Goal: Information Seeking & Learning: Understand process/instructions

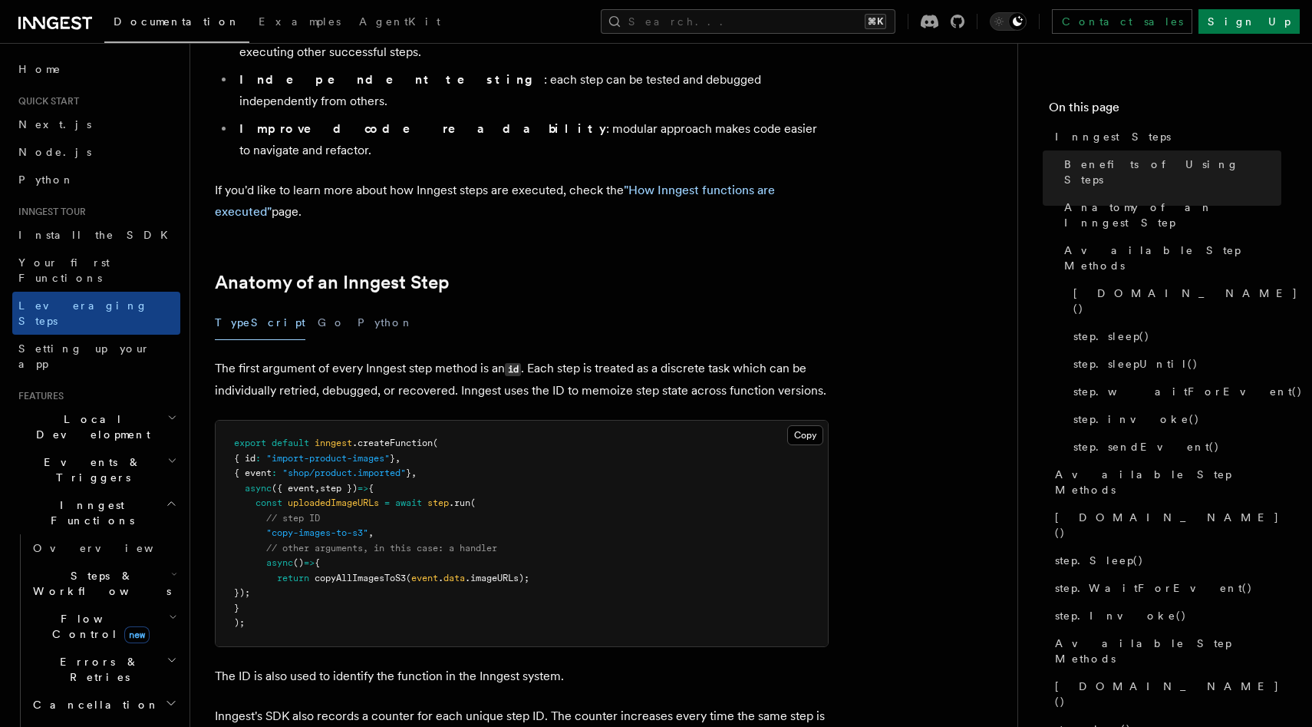
scroll to position [450, 0]
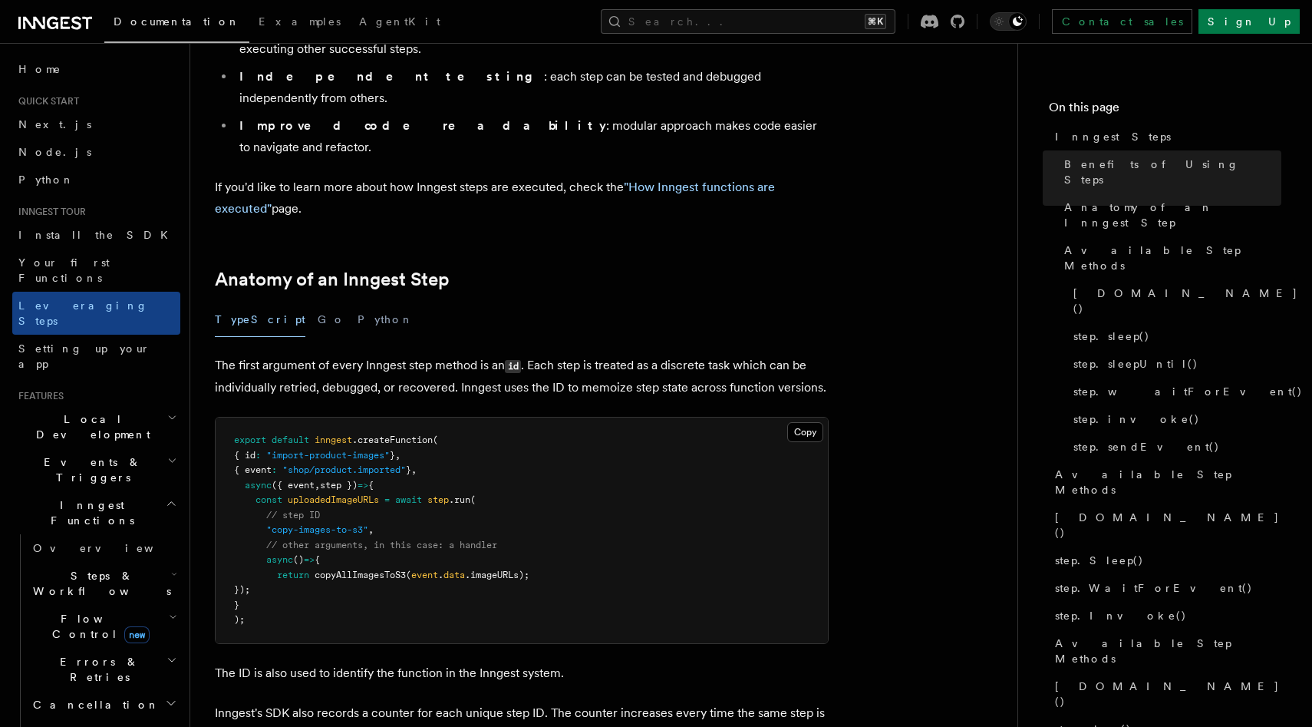
click at [339, 354] on p "The first argument of every Inngest step method is an id . Each step is treated…" at bounding box center [522, 376] width 614 height 44
click at [396, 354] on p "The first argument of every Inngest step method is an id . Each step is treated…" at bounding box center [522, 376] width 614 height 44
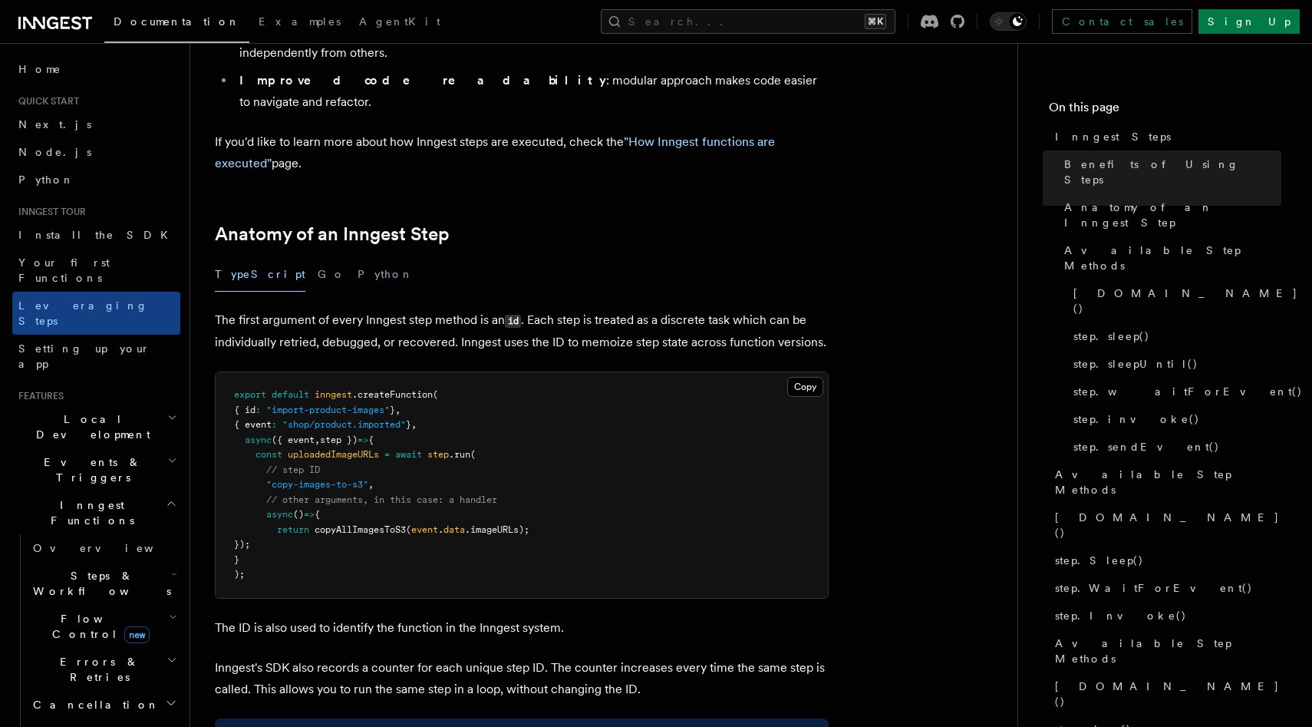
scroll to position [503, 0]
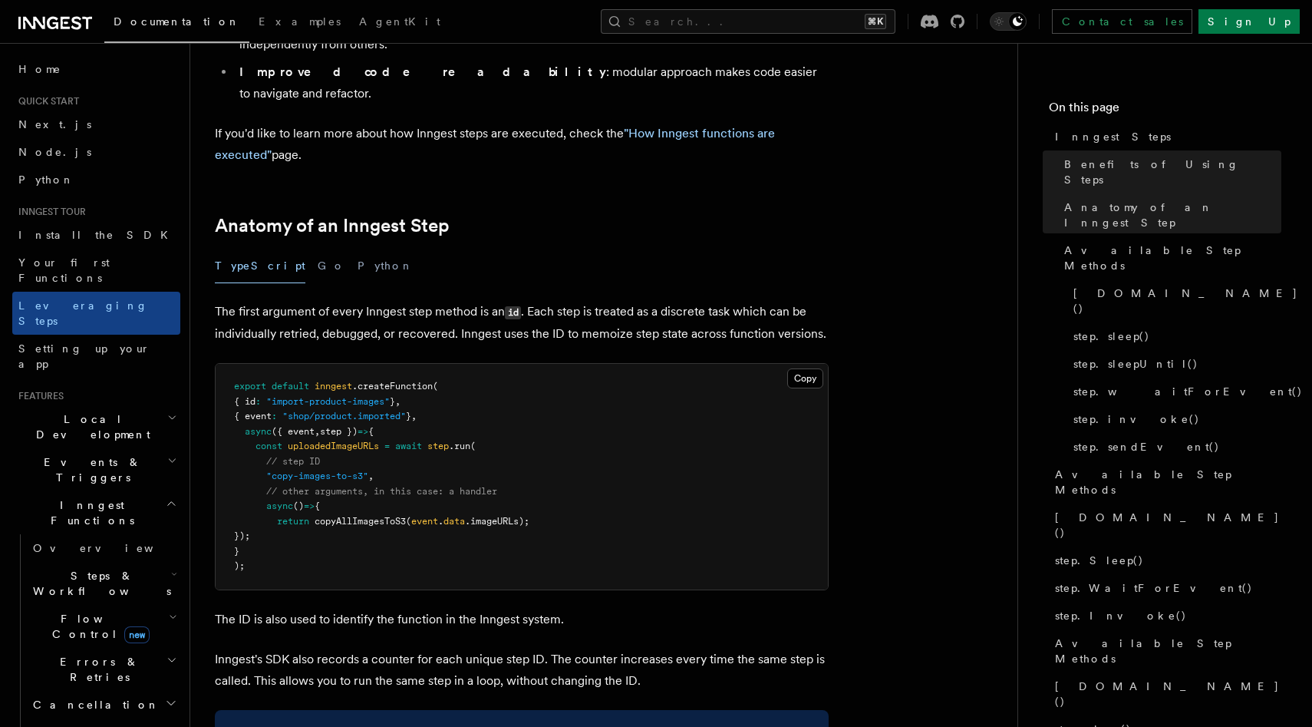
click at [650, 301] on p "The first argument of every Inngest step method is an id . Each step is treated…" at bounding box center [522, 323] width 614 height 44
click at [677, 301] on p "The first argument of every Inngest step method is an id . Each step is treated…" at bounding box center [522, 323] width 614 height 44
click at [356, 301] on p "The first argument of every Inngest step method is an id . Each step is treated…" at bounding box center [522, 323] width 614 height 44
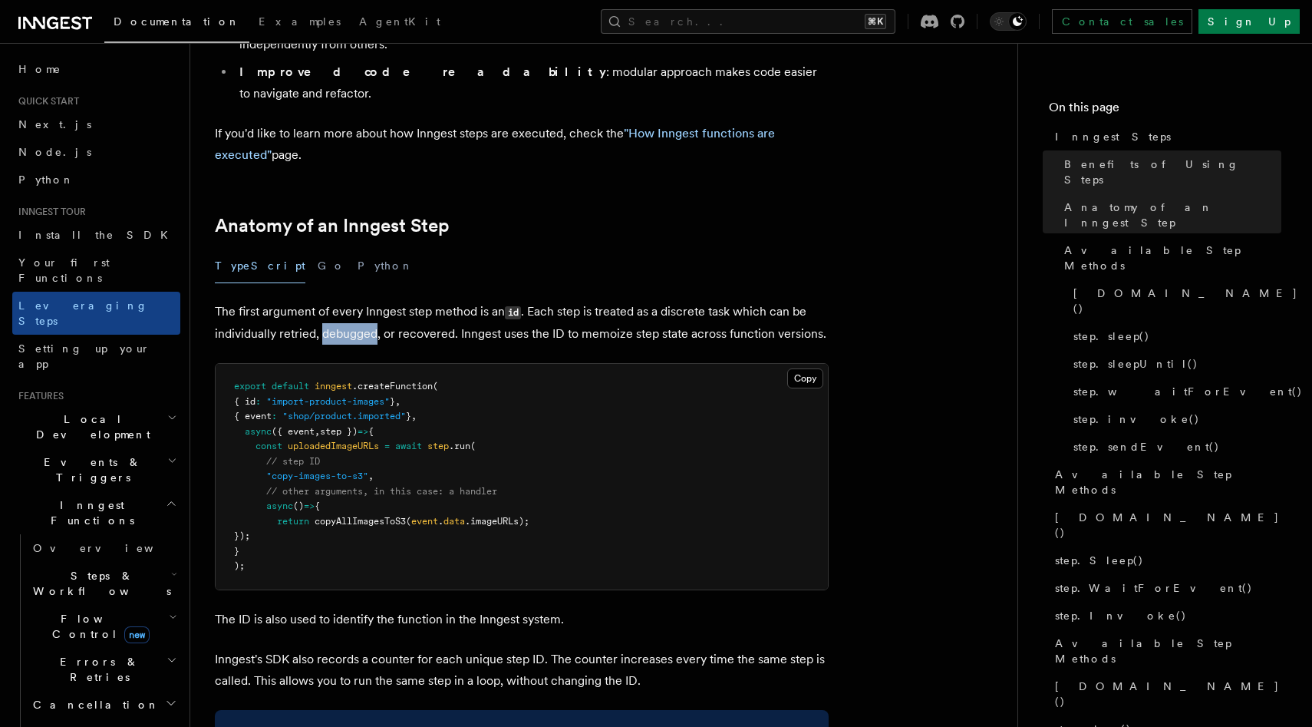
click at [356, 301] on p "The first argument of every Inngest step method is an id . Each step is treated…" at bounding box center [522, 323] width 614 height 44
click at [437, 301] on p "The first argument of every Inngest step method is an id . Each step is treated…" at bounding box center [522, 323] width 614 height 44
click at [407, 373] on pre "export default inngest .createFunction ( { id : "import-product-images" } , { e…" at bounding box center [522, 477] width 612 height 226
click at [358, 426] on span "step })" at bounding box center [339, 431] width 38 height 11
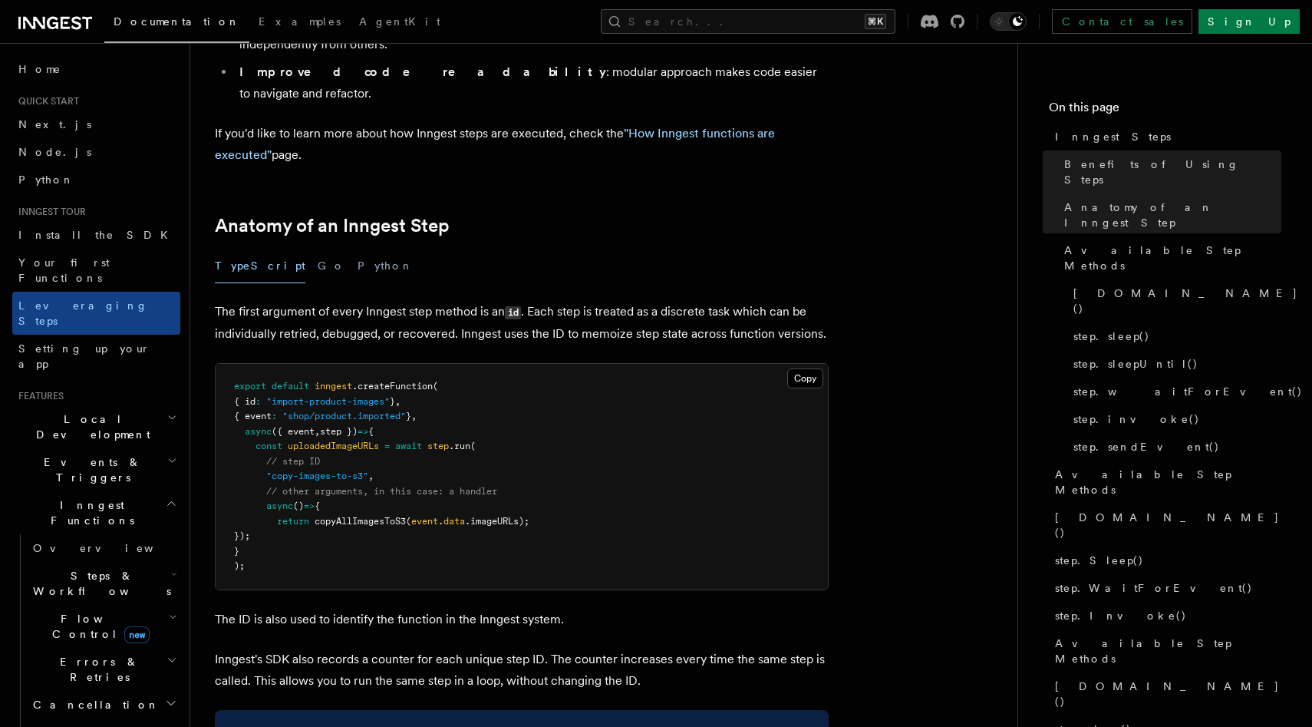
click at [358, 426] on span "step })" at bounding box center [339, 431] width 38 height 11
click at [428, 364] on pre "export default inngest .createFunction ( { id : "import-product-images" } , { e…" at bounding box center [522, 477] width 612 height 226
click at [445, 364] on pre "export default inngest .createFunction ( { id : "import-product-images" } , { e…" at bounding box center [522, 477] width 612 height 226
click at [403, 364] on pre "export default inngest .createFunction ( { id : "import-product-images" } , { e…" at bounding box center [522, 477] width 612 height 226
click at [290, 440] on span "uploadedImageURLs" at bounding box center [333, 445] width 91 height 11
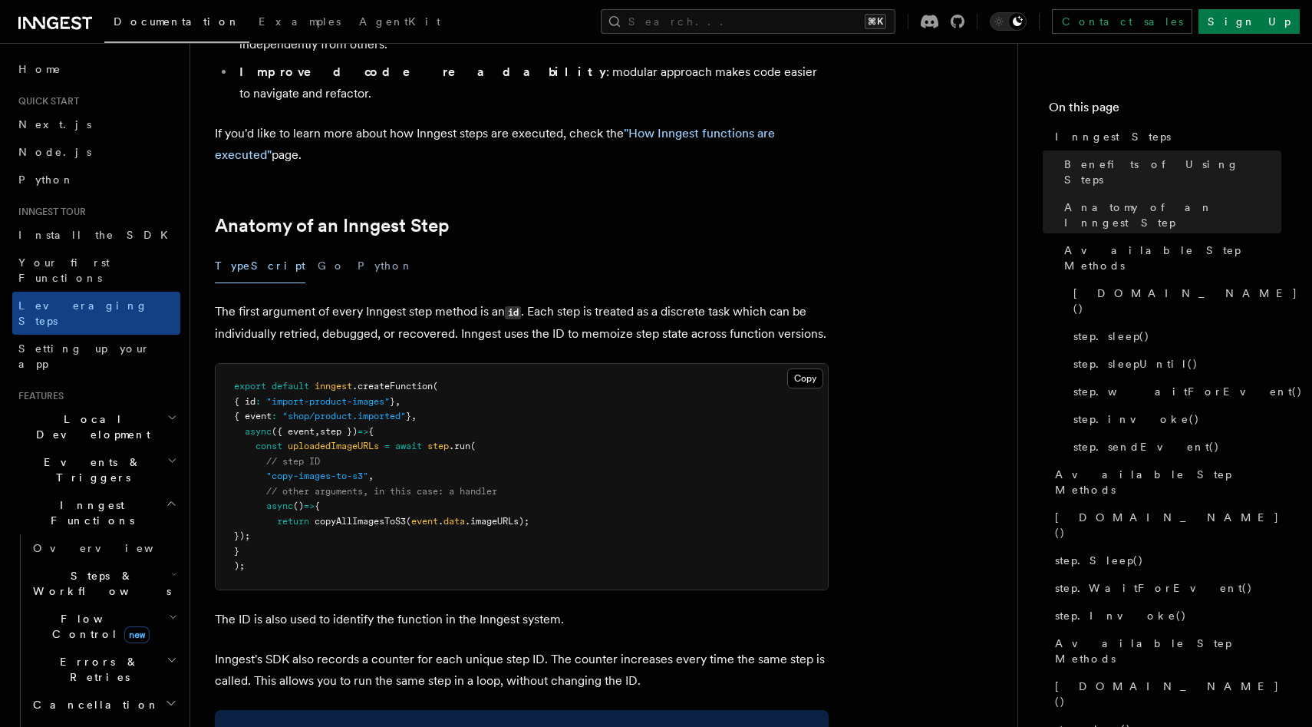
click at [419, 440] on span "await" at bounding box center [408, 445] width 27 height 11
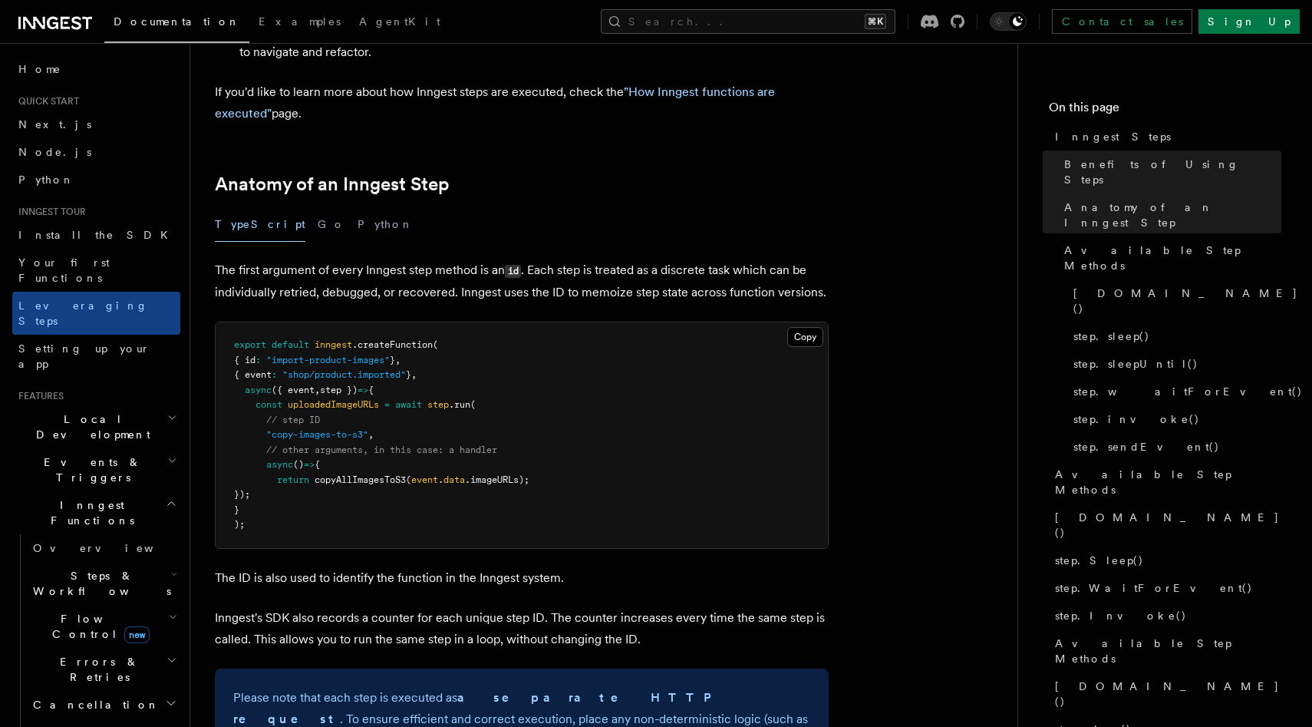
scroll to position [545, 0]
click at [303, 259] on p "The first argument of every Inngest step method is an id . Each step is treated…" at bounding box center [522, 281] width 614 height 44
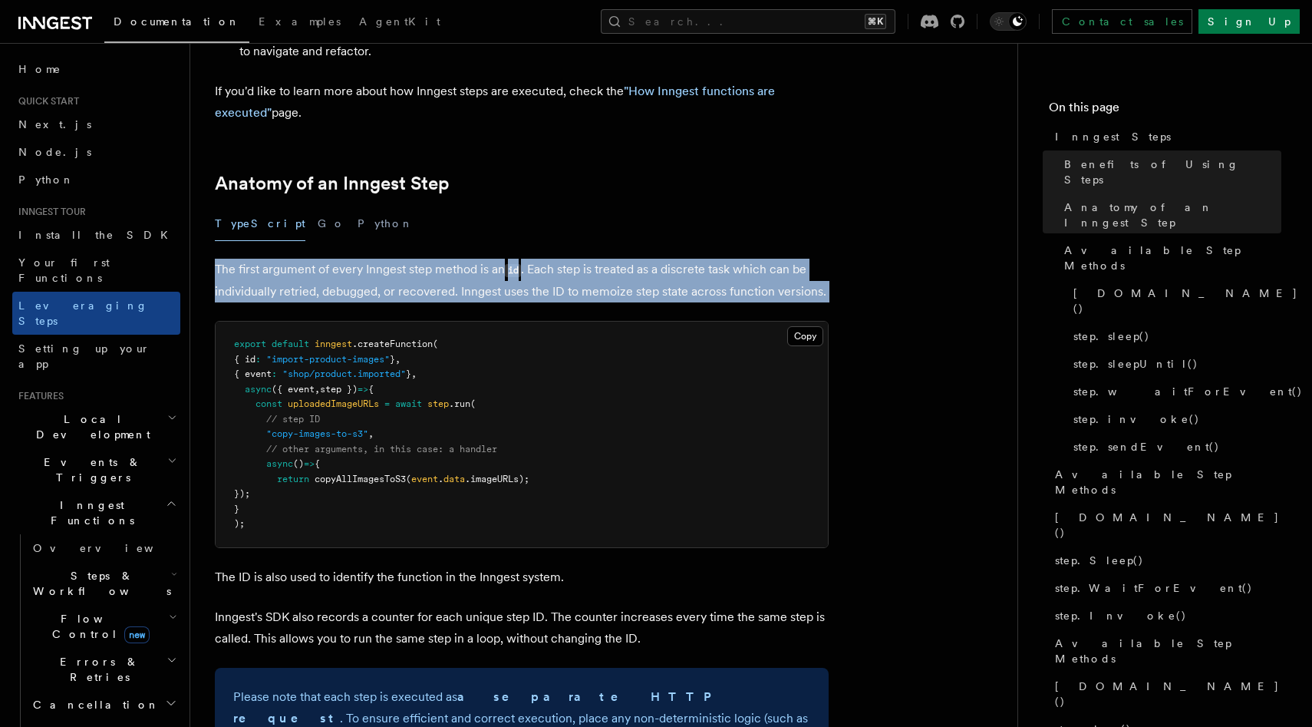
click at [303, 259] on p "The first argument of every Inngest step method is an id . Each step is treated…" at bounding box center [522, 281] width 614 height 44
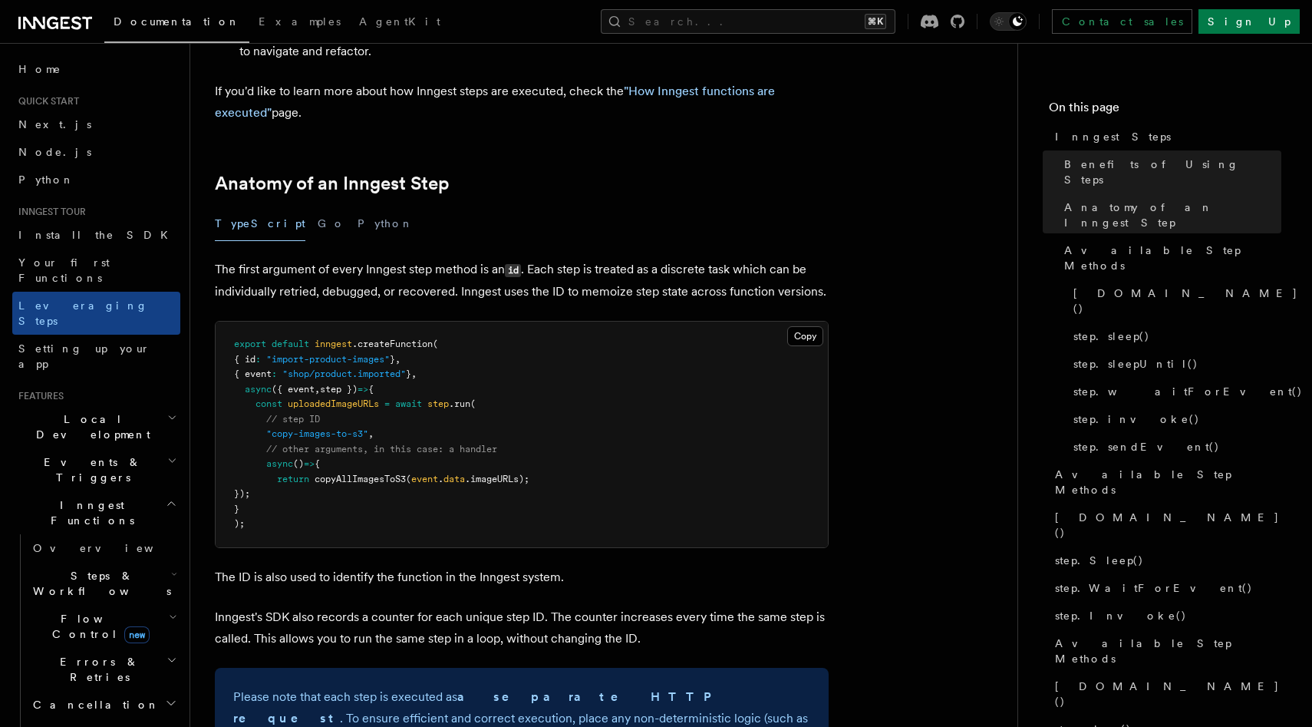
click at [354, 259] on p "The first argument of every Inngest step method is an id . Each step is treated…" at bounding box center [522, 281] width 614 height 44
click at [387, 259] on p "The first argument of every Inngest step method is an id . Each step is treated…" at bounding box center [522, 281] width 614 height 44
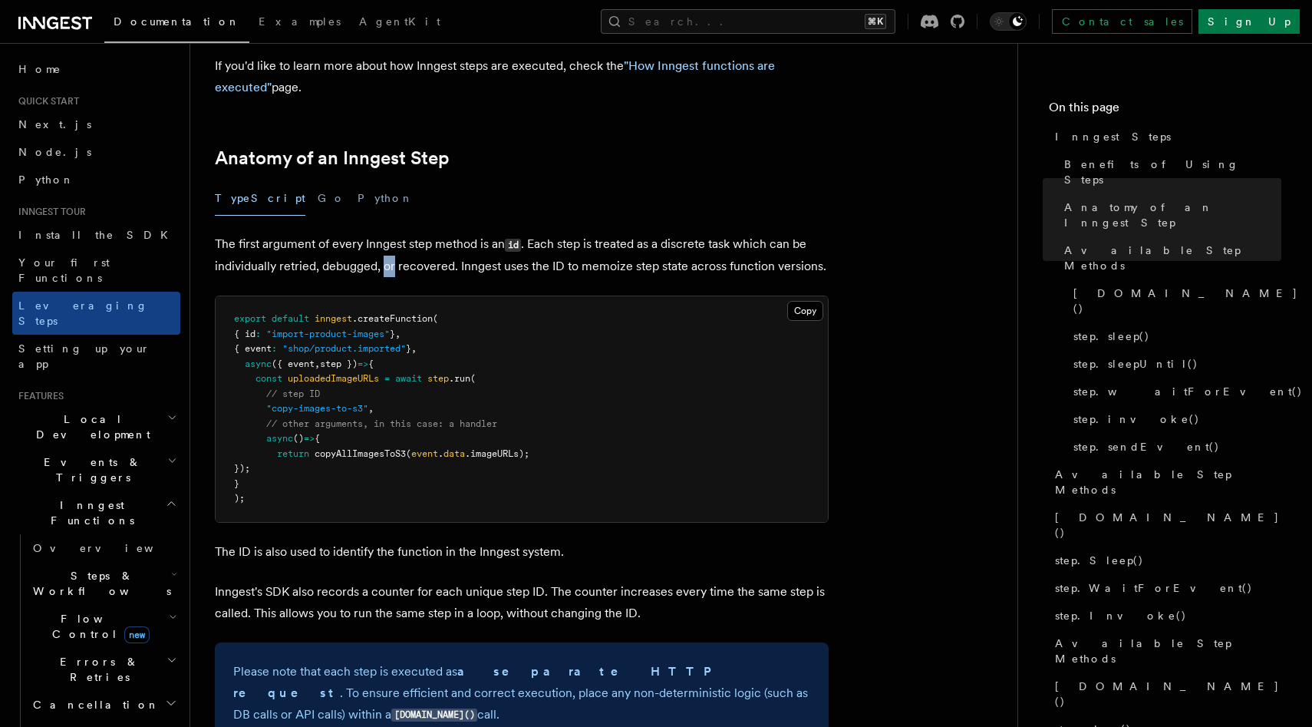
scroll to position [588, 0]
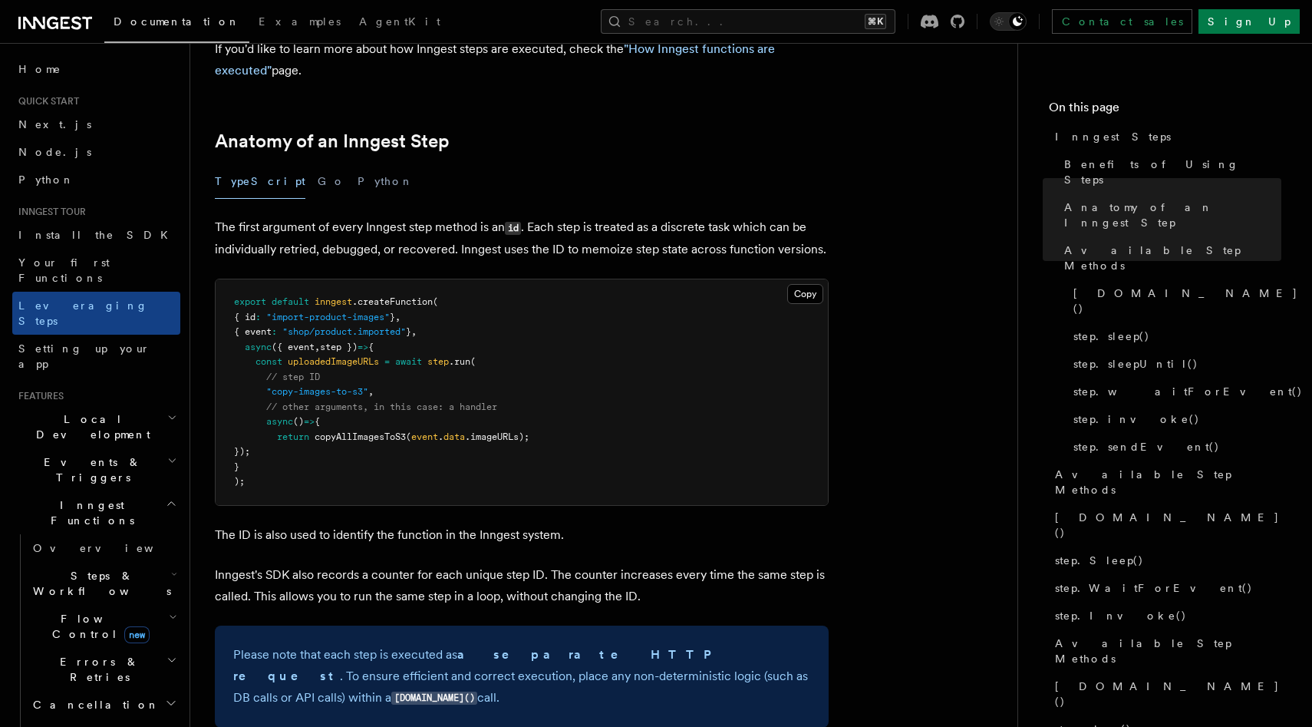
click at [610, 216] on p "The first argument of every Inngest step method is an id . Each step is treated…" at bounding box center [522, 238] width 614 height 44
click at [431, 291] on pre "export default inngest .createFunction ( { id : "import-product-images" } , { e…" at bounding box center [522, 392] width 612 height 226
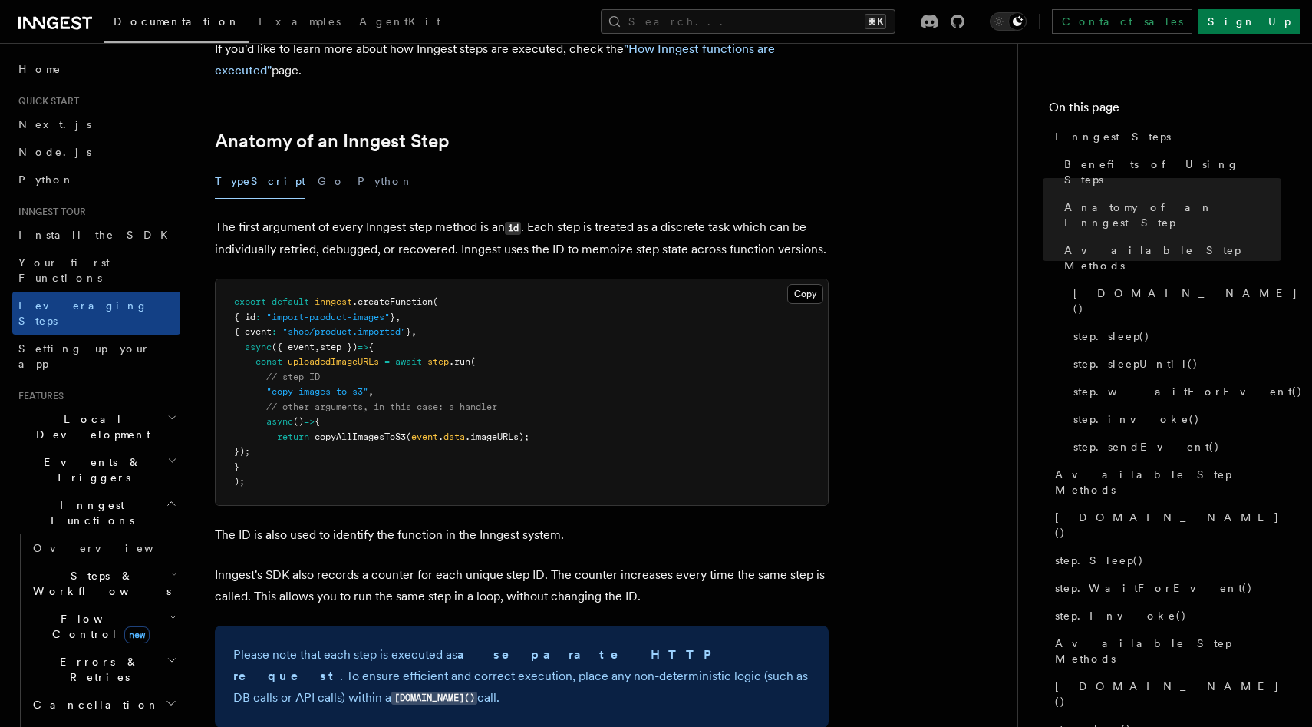
click at [351, 401] on span "// other arguments, in this case: a handler" at bounding box center [381, 406] width 231 height 11
click at [349, 335] on pre "export default inngest .createFunction ( { id : "import-product-images" } , { e…" at bounding box center [522, 392] width 612 height 226
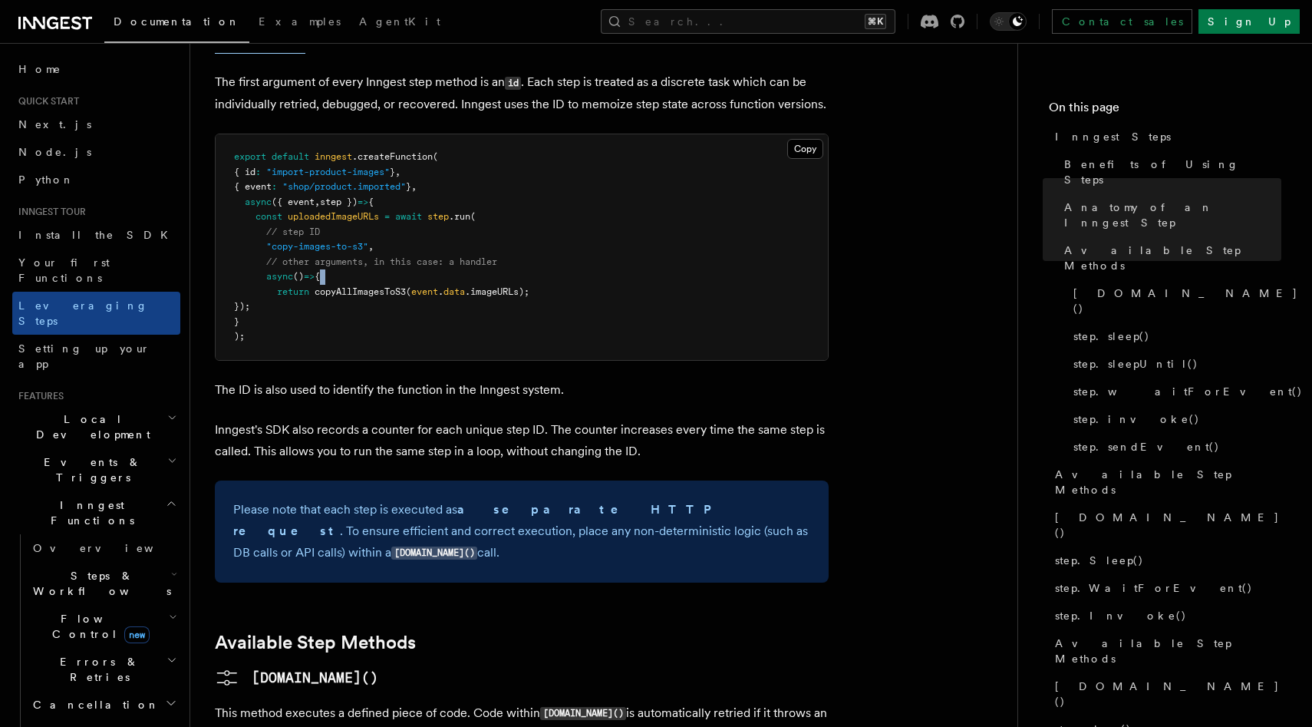
scroll to position [734, 0]
click at [341, 377] on p "The ID is also used to identify the function in the Inngest system." at bounding box center [522, 387] width 614 height 21
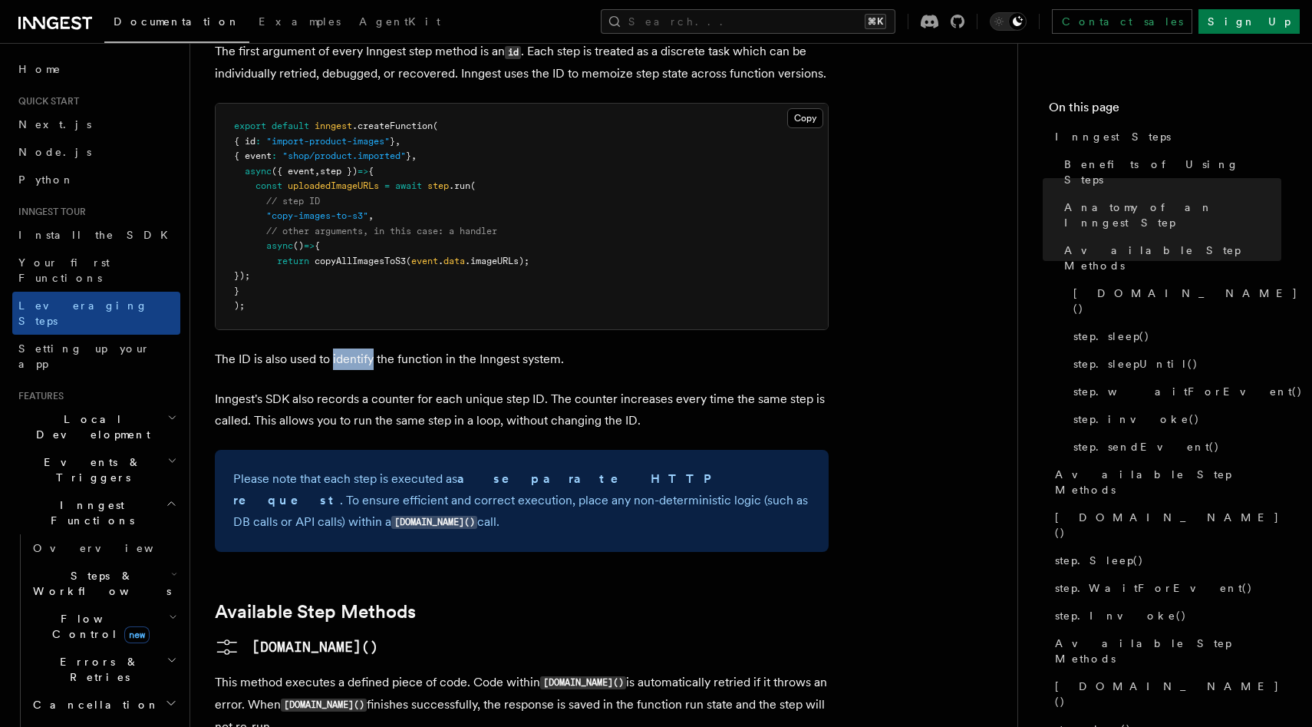
scroll to position [765, 0]
click at [372, 387] on p "Inngest's SDK also records a counter for each unique step ID. The counter incre…" at bounding box center [522, 408] width 614 height 43
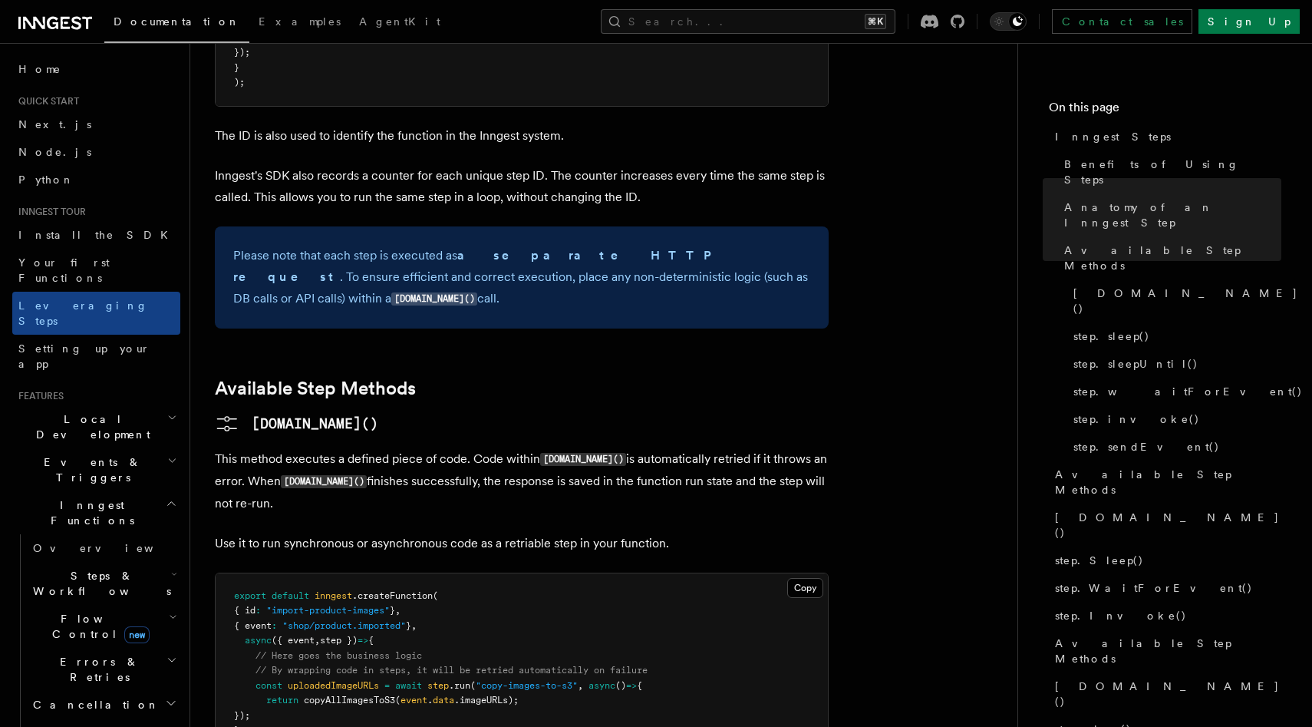
scroll to position [1007, 0]
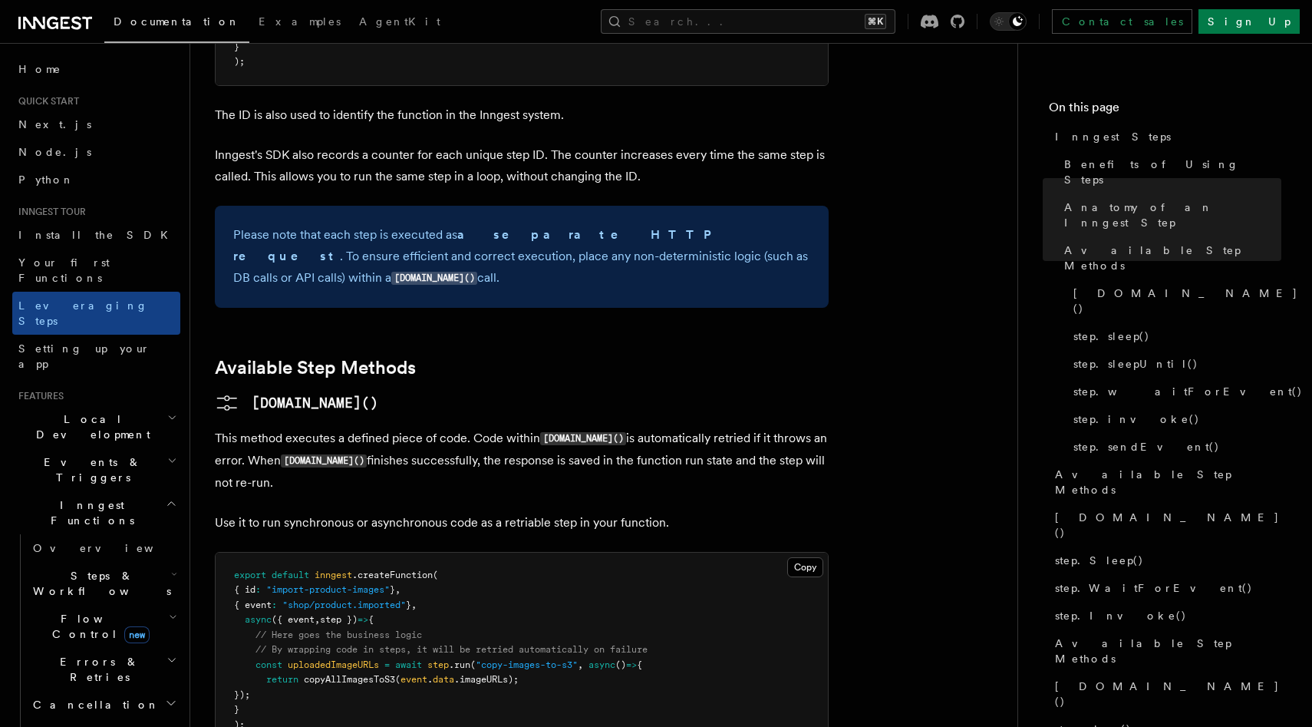
click at [358, 427] on p "This method executes a defined piece of code. Code within [DOMAIN_NAME]() is au…" at bounding box center [522, 460] width 614 height 66
click at [403, 427] on p "This method executes a defined piece of code. Code within [DOMAIN_NAME]() is au…" at bounding box center [522, 460] width 614 height 66
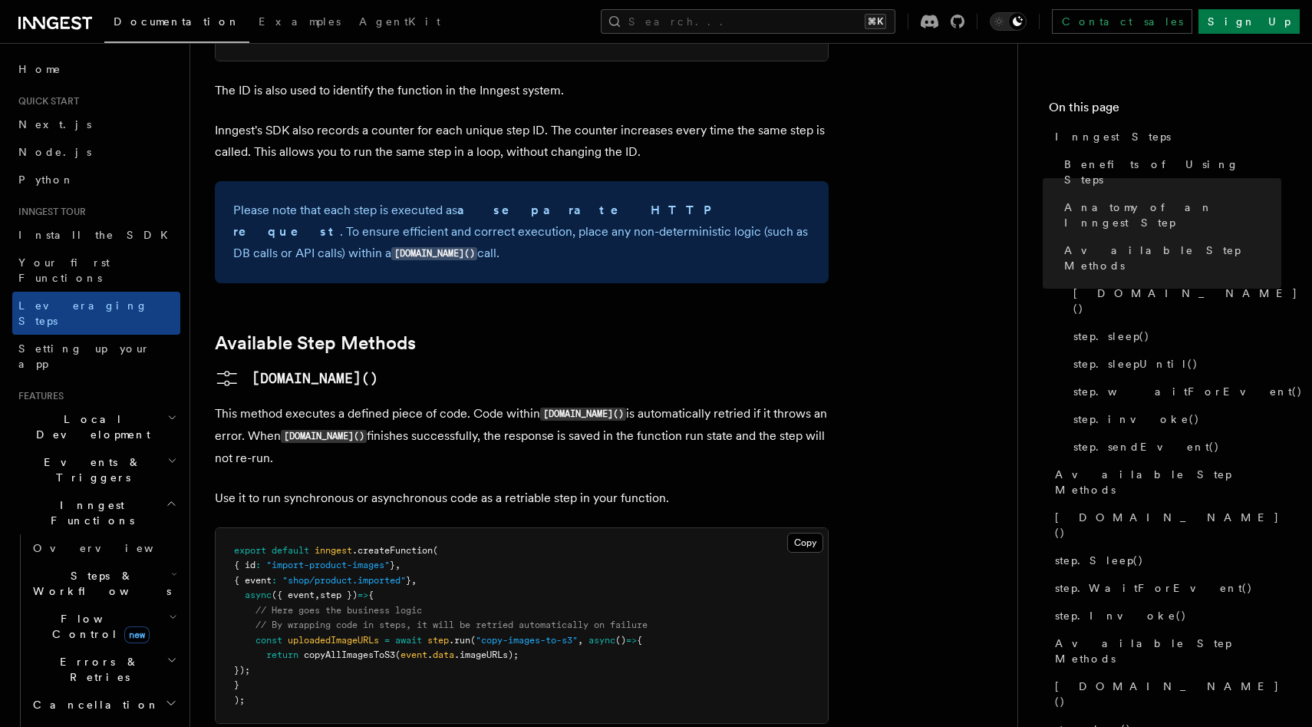
click at [610, 403] on p "This method executes a defined piece of code. Code within [DOMAIN_NAME]() is au…" at bounding box center [522, 436] width 614 height 66
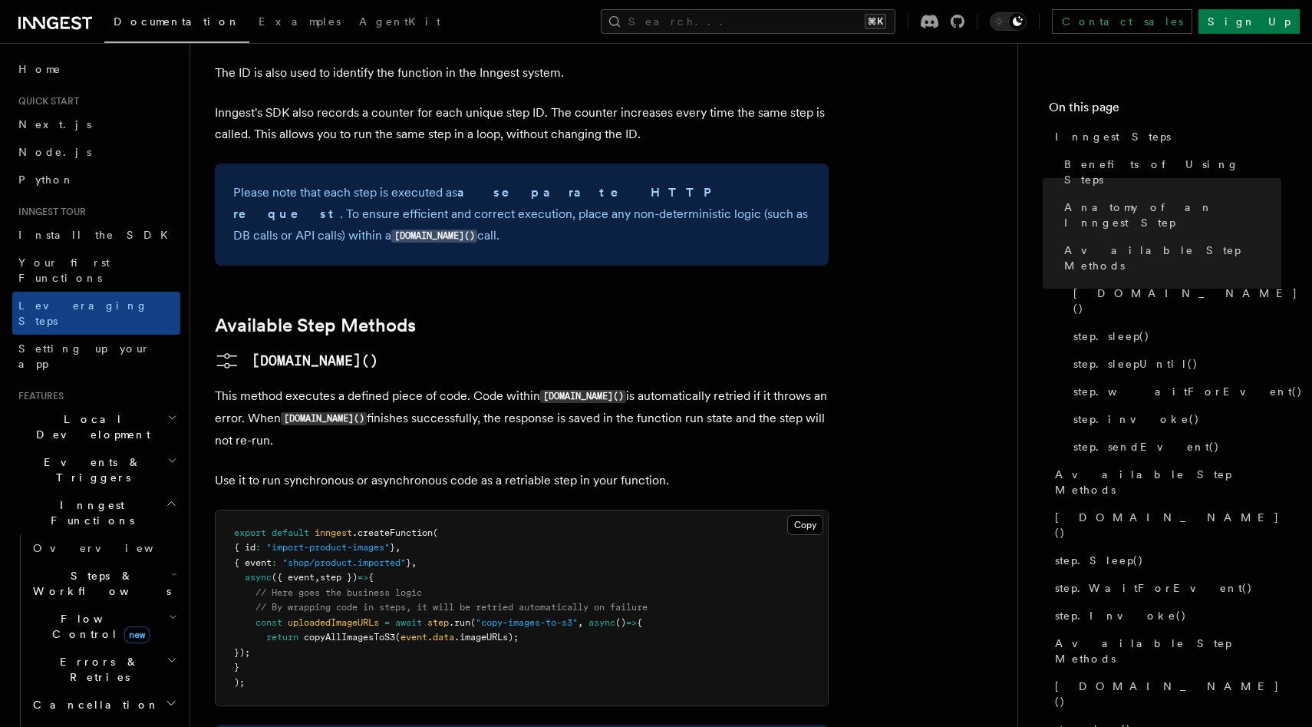
click at [391, 385] on p "This method executes a defined piece of code. Code within [DOMAIN_NAME]() is au…" at bounding box center [522, 418] width 614 height 66
click at [264, 385] on p "This method executes a defined piece of code. Code within [DOMAIN_NAME]() is au…" at bounding box center [522, 418] width 614 height 66
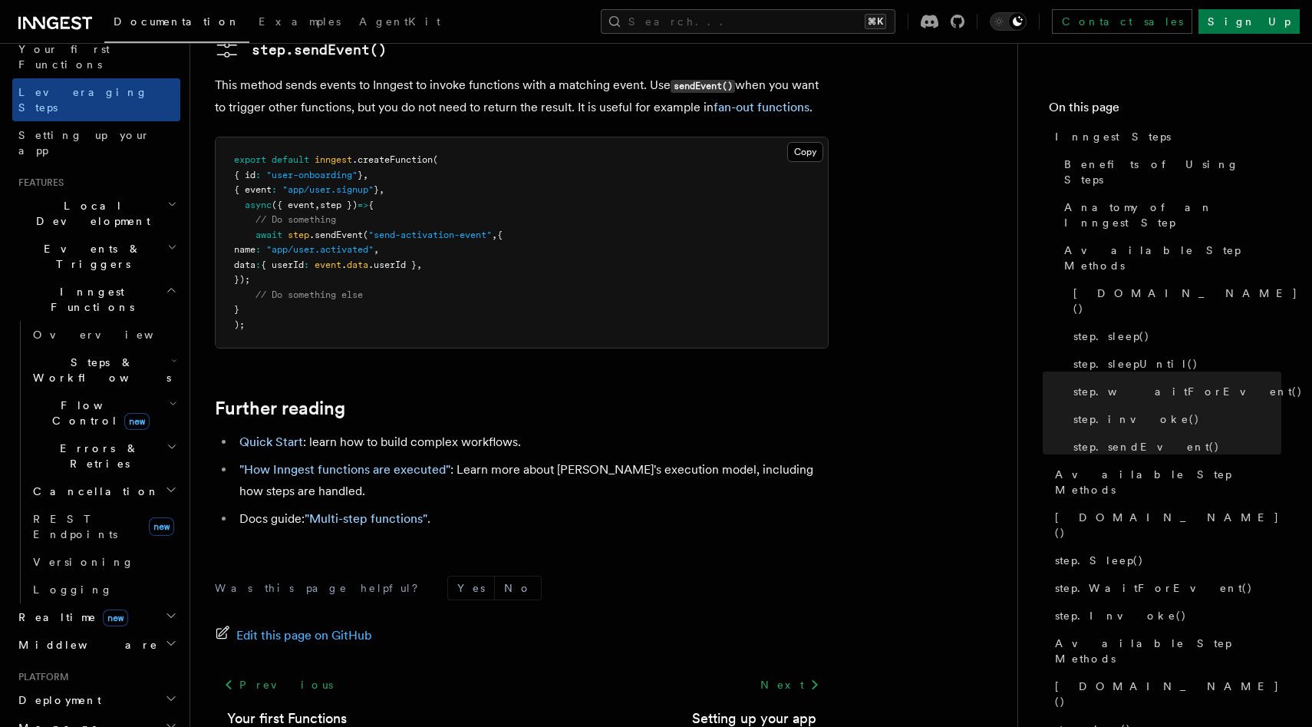
scroll to position [238, 0]
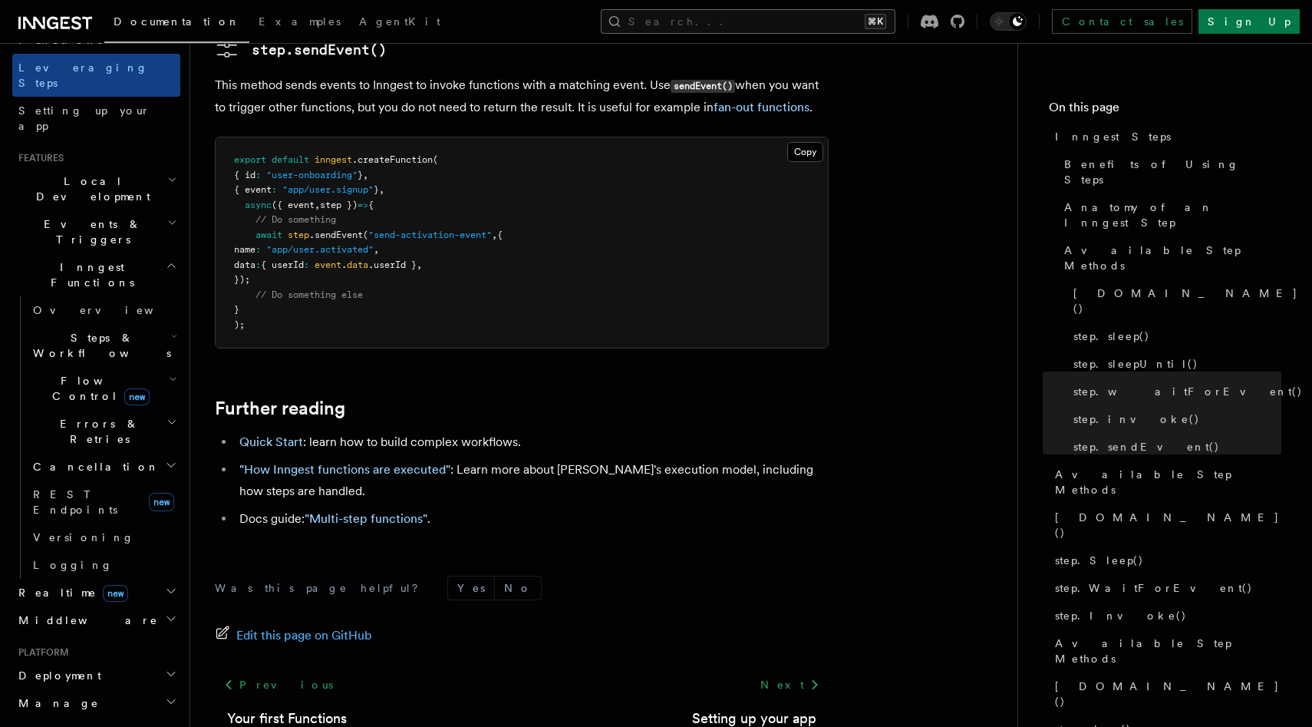
click at [839, 32] on button "Search... ⌘K" at bounding box center [748, 21] width 295 height 25
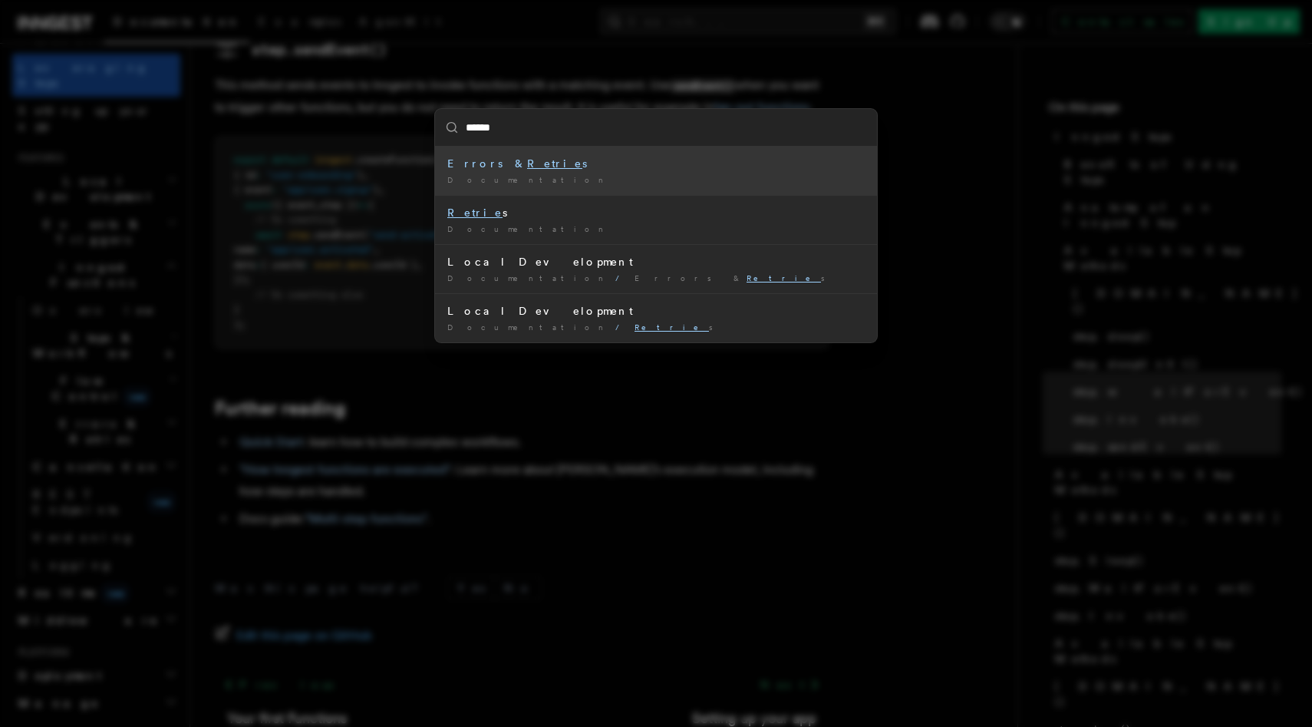
type input "*******"
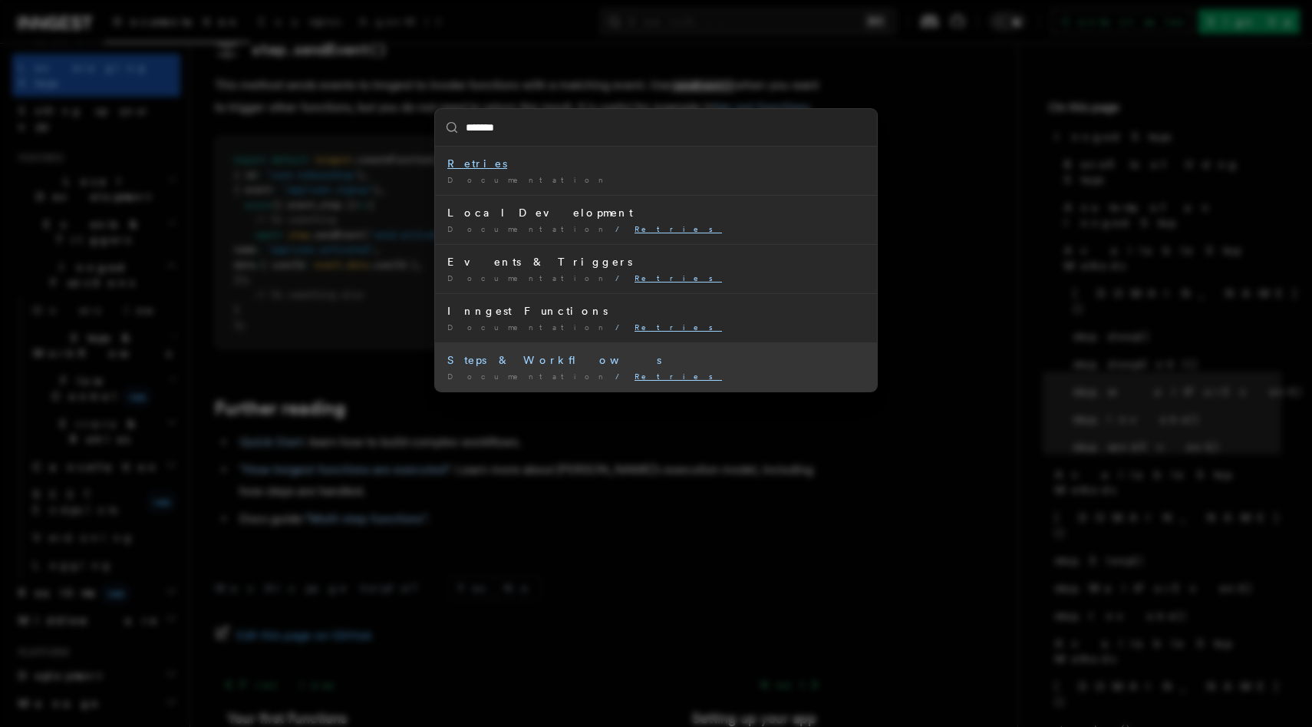
click at [516, 364] on div "Steps & Workflows" at bounding box center [655, 359] width 417 height 15
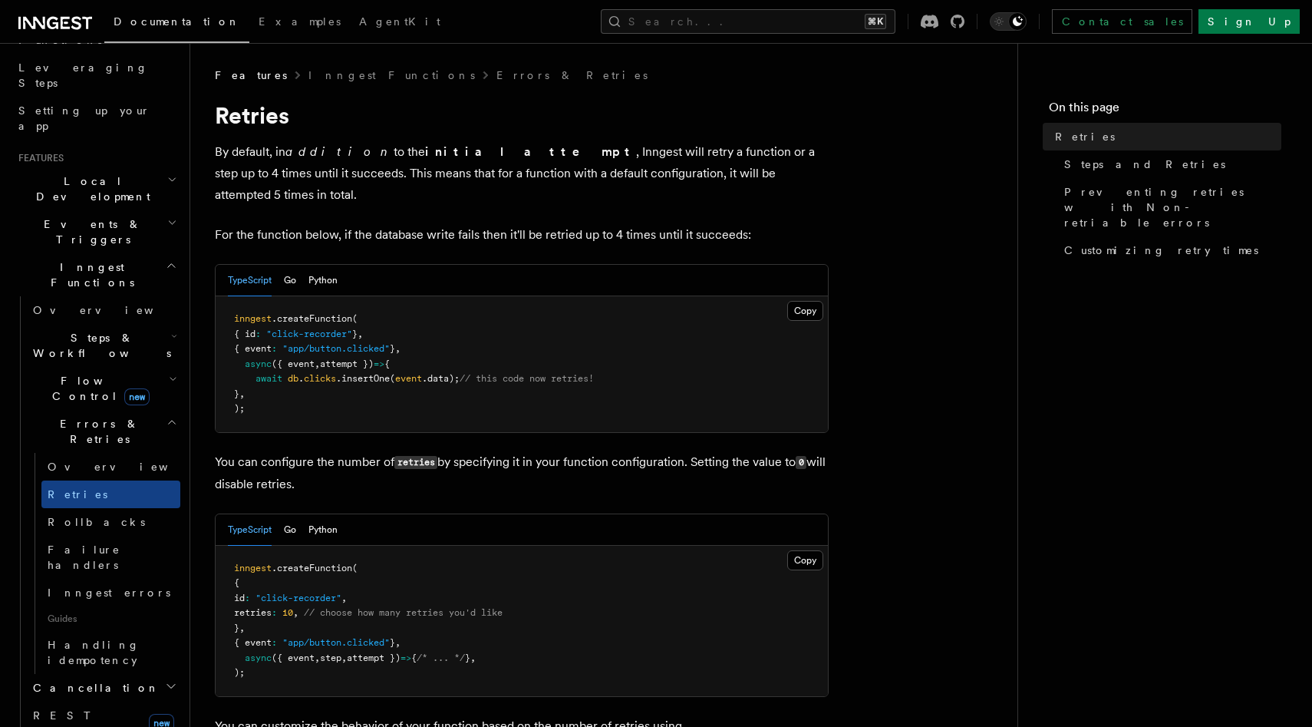
click at [557, 159] on p "By default, in addition to the initial attempt , Inngest will retry a function …" at bounding box center [522, 173] width 614 height 64
click at [425, 145] on strong "initial attempt" at bounding box center [530, 151] width 211 height 15
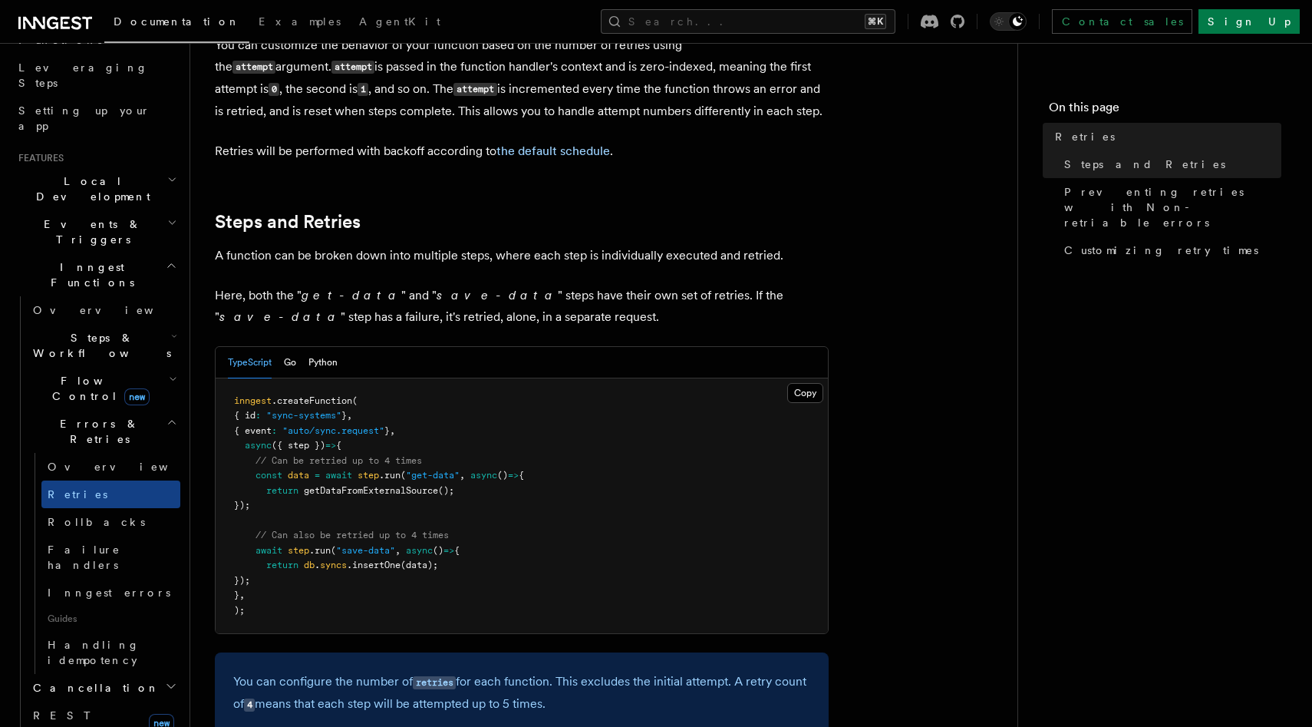
scroll to position [704, 0]
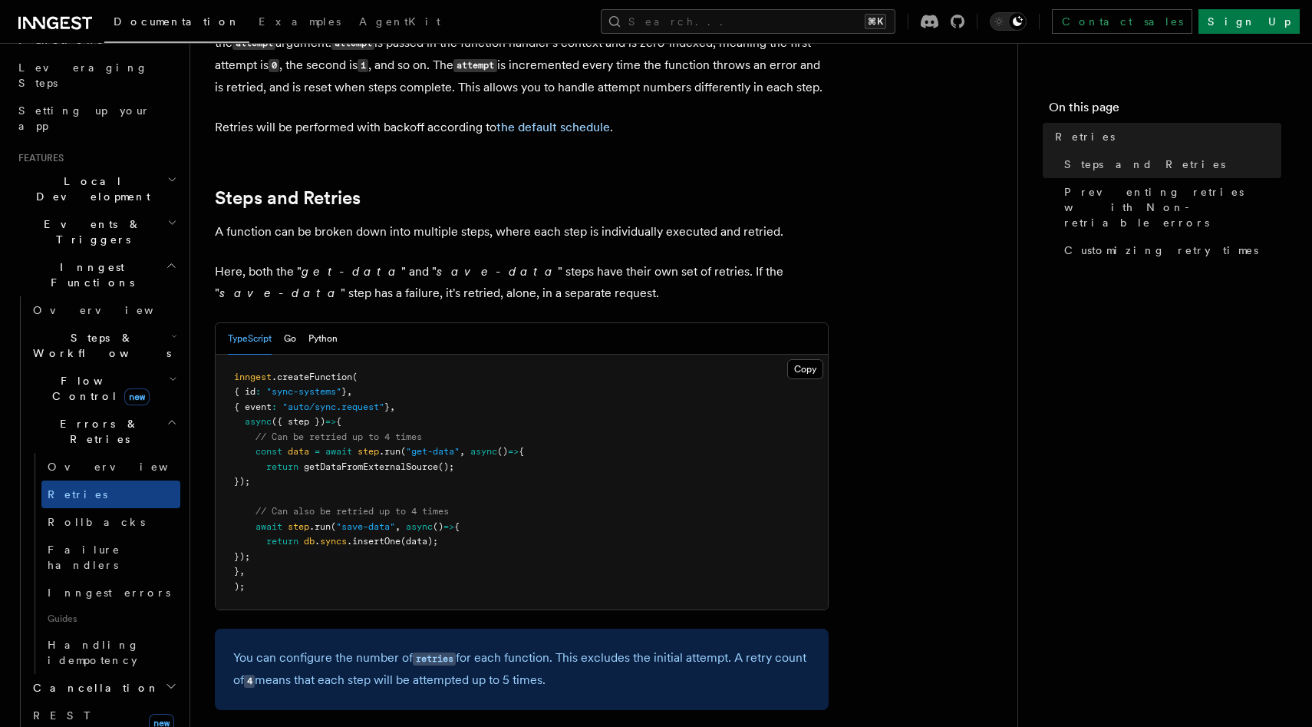
click at [288, 221] on p "A function can be broken down into multiple steps, where each step is individua…" at bounding box center [522, 231] width 614 height 21
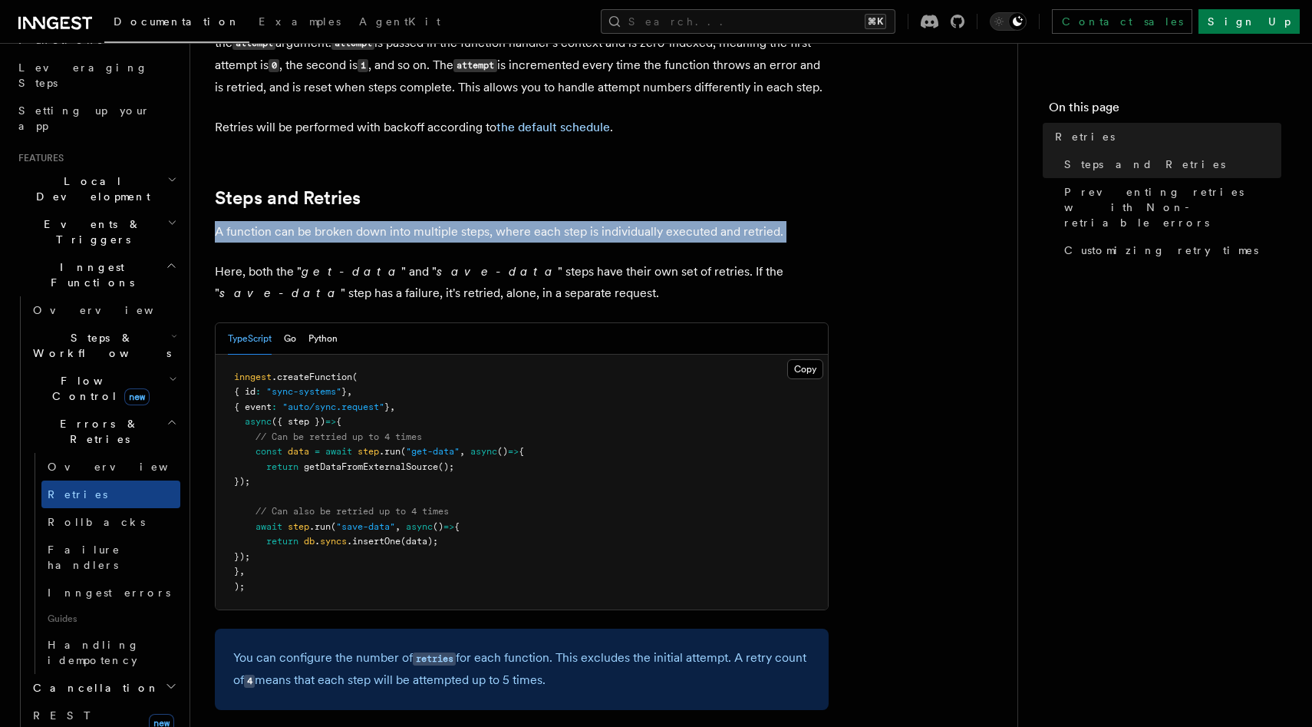
click at [288, 221] on p "A function can be broken down into multiple steps, where each step is individua…" at bounding box center [522, 231] width 614 height 21
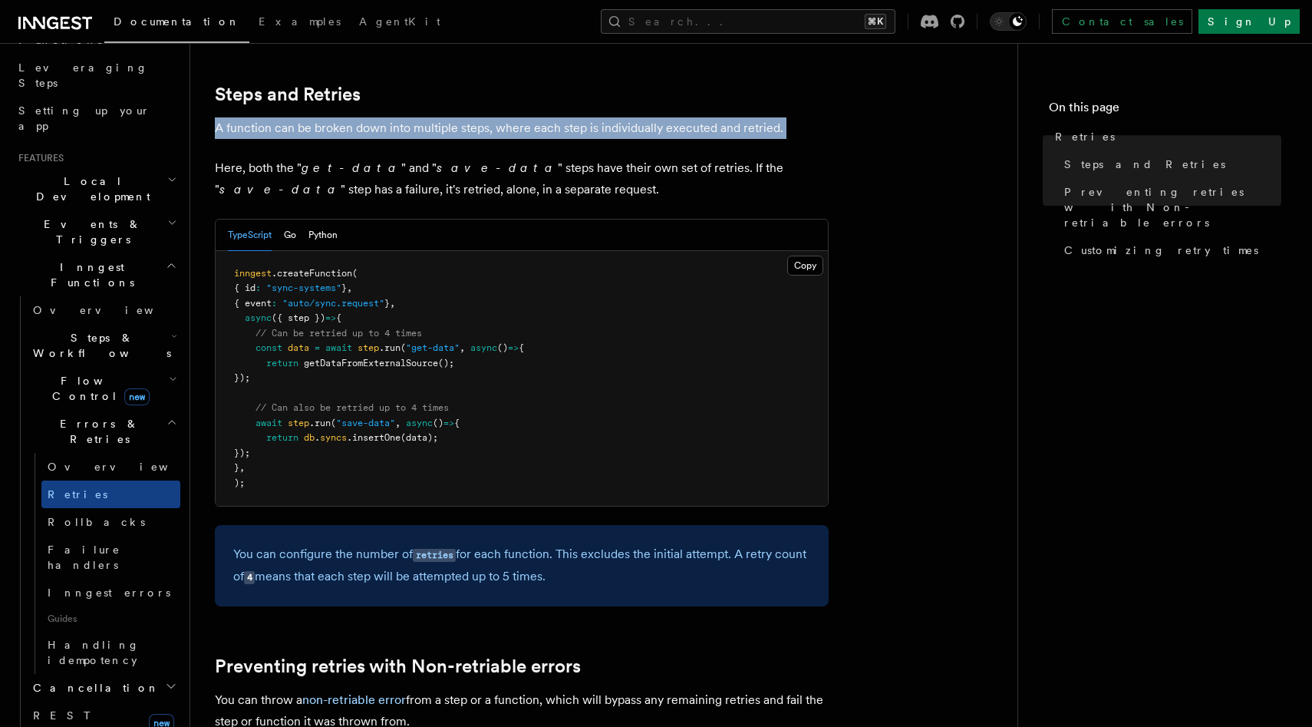
scroll to position [826, 0]
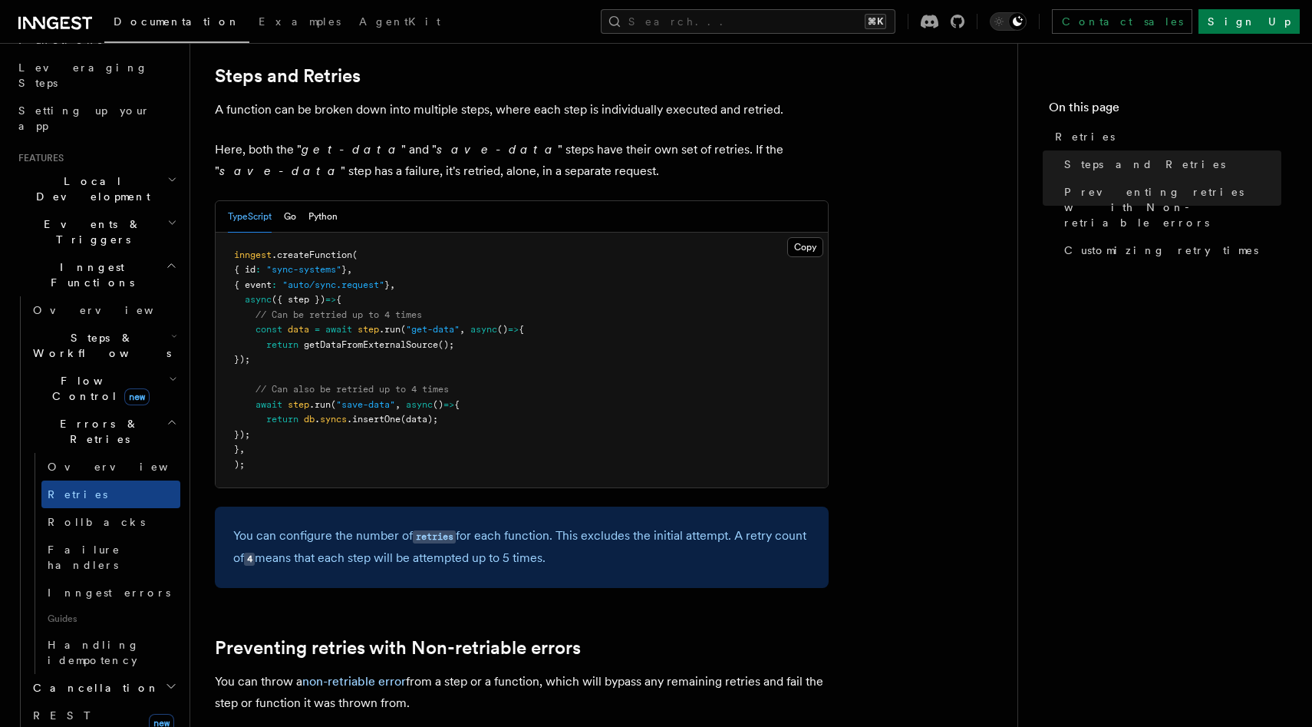
click at [405, 525] on p "You can configure the number of retries for each function. This excludes the in…" at bounding box center [521, 547] width 577 height 44
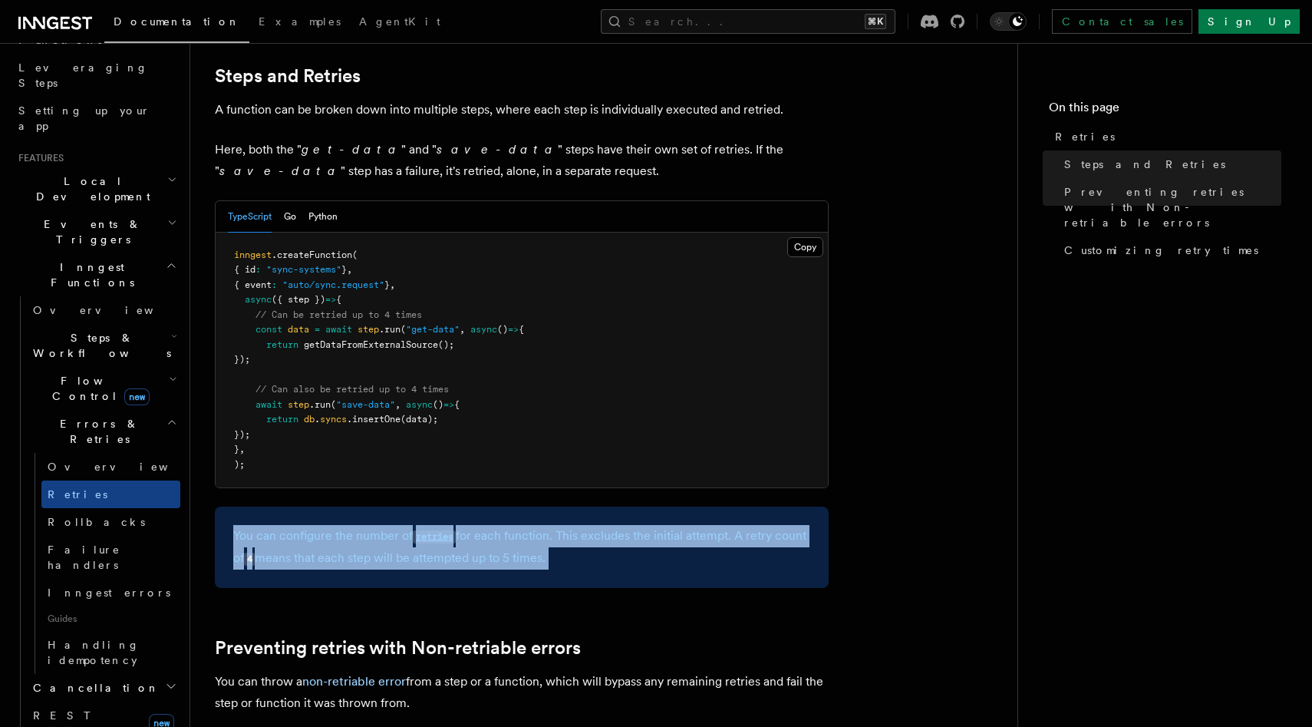
click at [405, 525] on p "You can configure the number of retries for each function. This excludes the in…" at bounding box center [521, 547] width 577 height 44
click at [578, 529] on p "You can configure the number of retries for each function. This excludes the in…" at bounding box center [521, 547] width 577 height 44
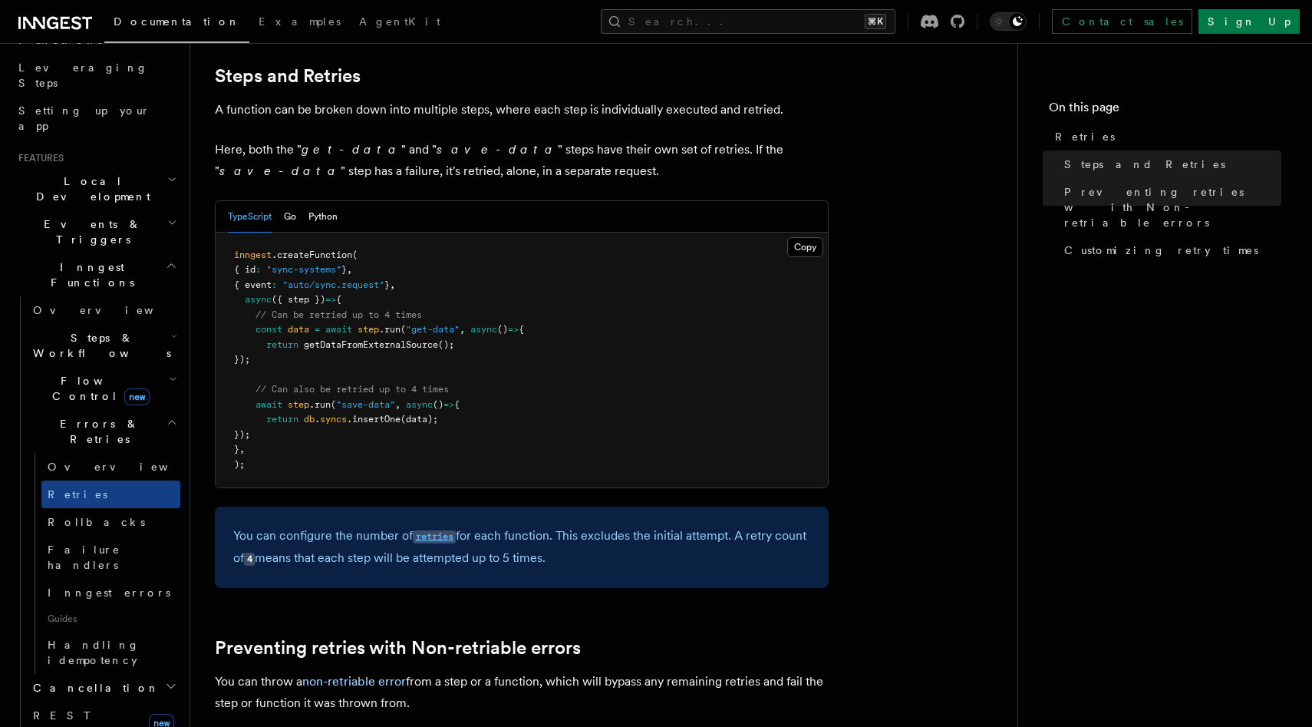
click at [430, 530] on code "retries" at bounding box center [434, 536] width 43 height 13
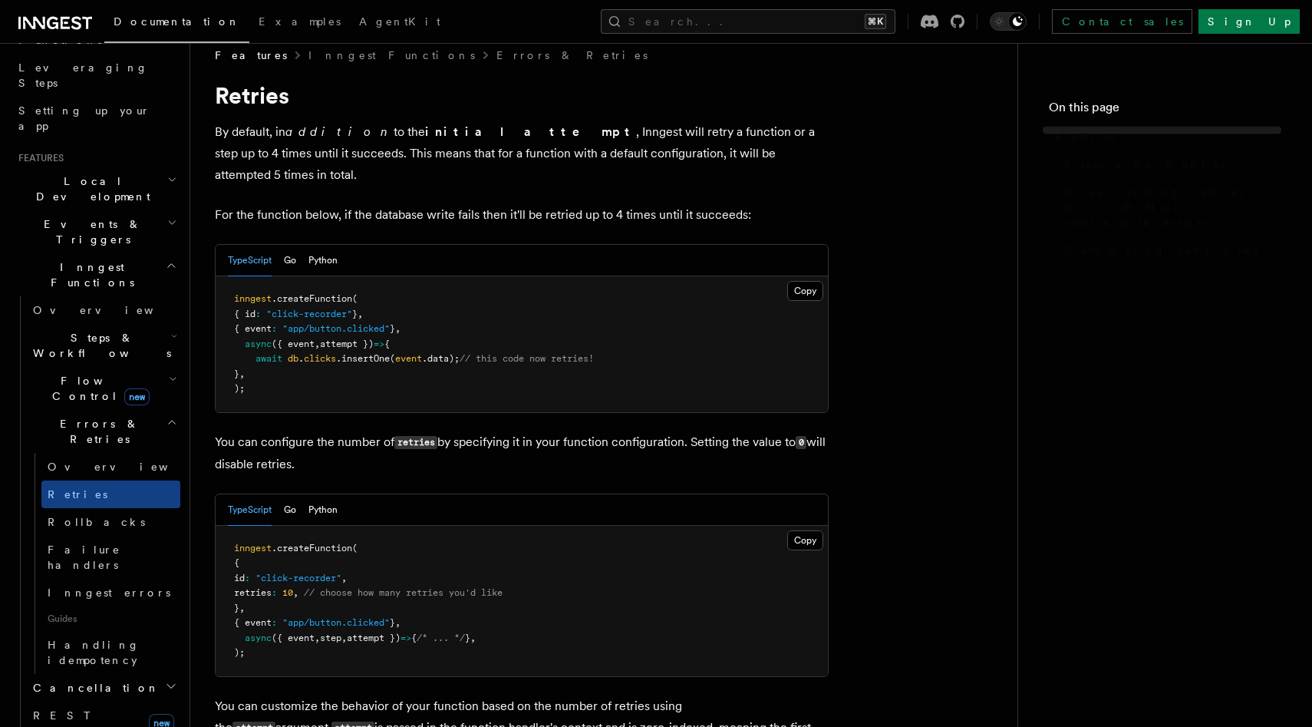
scroll to position [826, 0]
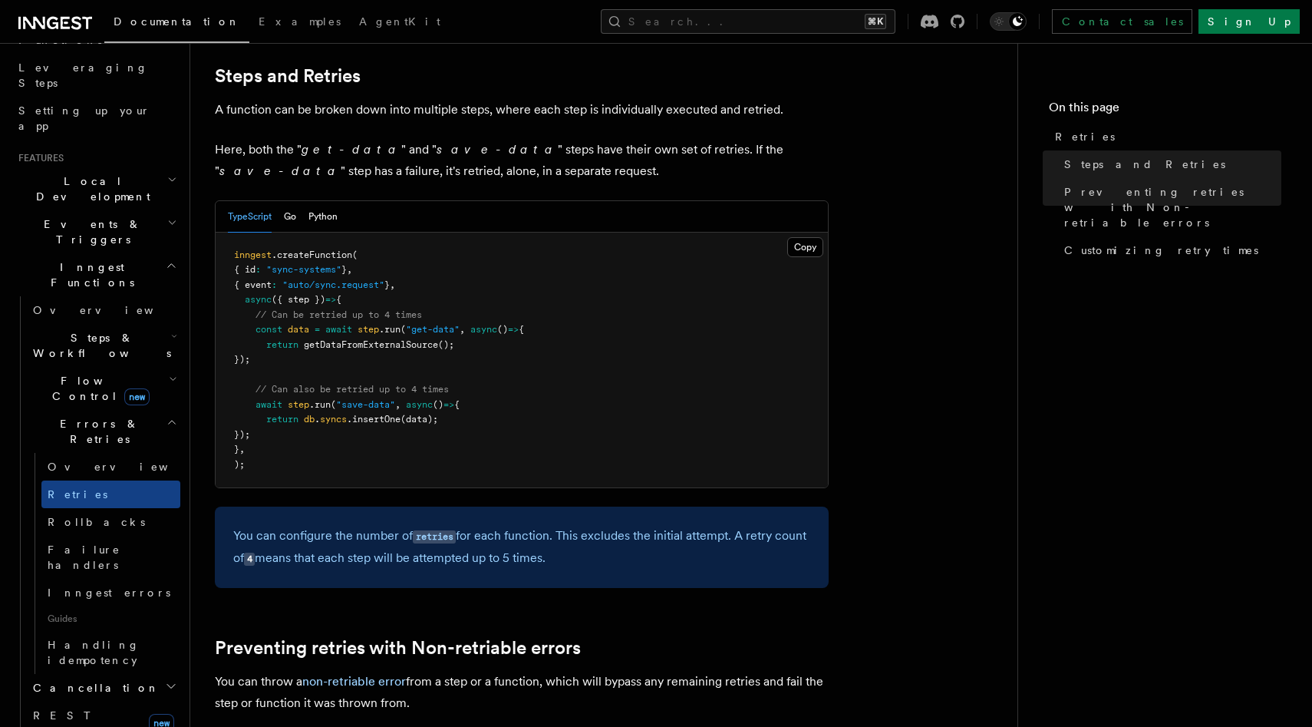
click at [341, 279] on span ""auto/sync.request"" at bounding box center [333, 284] width 102 height 11
click at [352, 249] on span ".createFunction" at bounding box center [312, 254] width 81 height 11
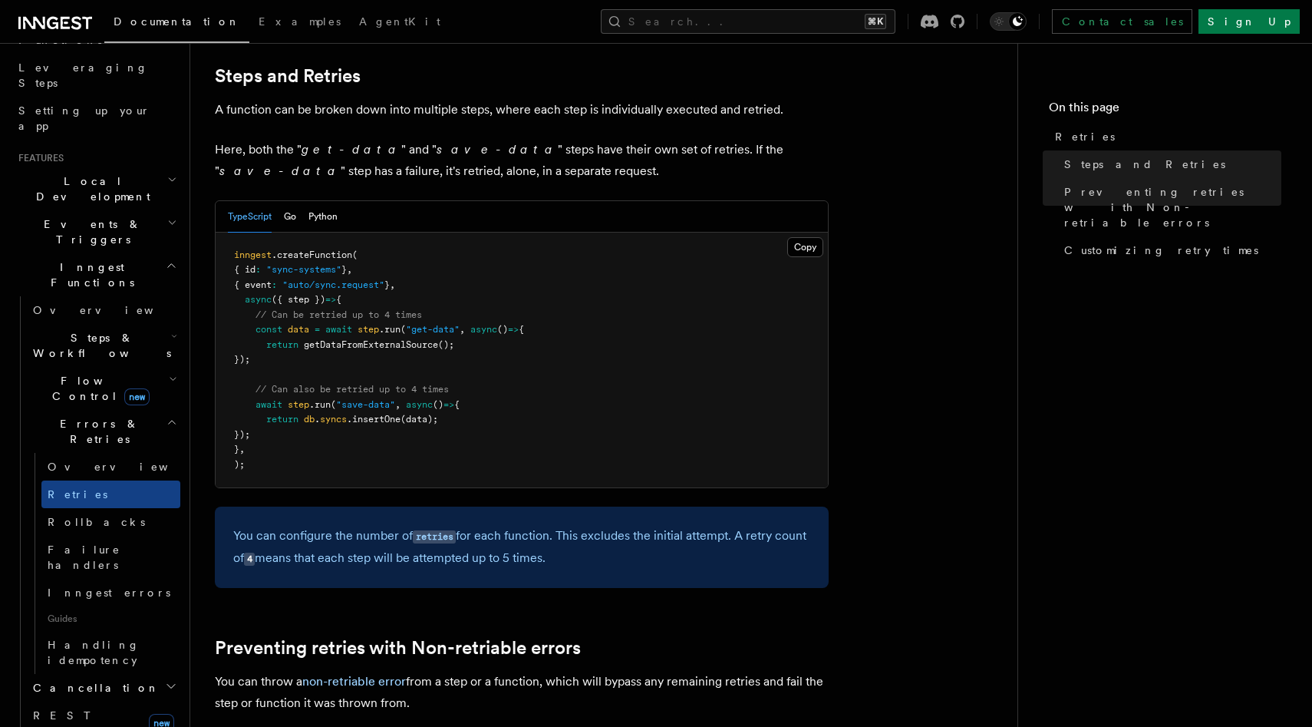
click at [352, 264] on span "," at bounding box center [349, 269] width 5 height 11
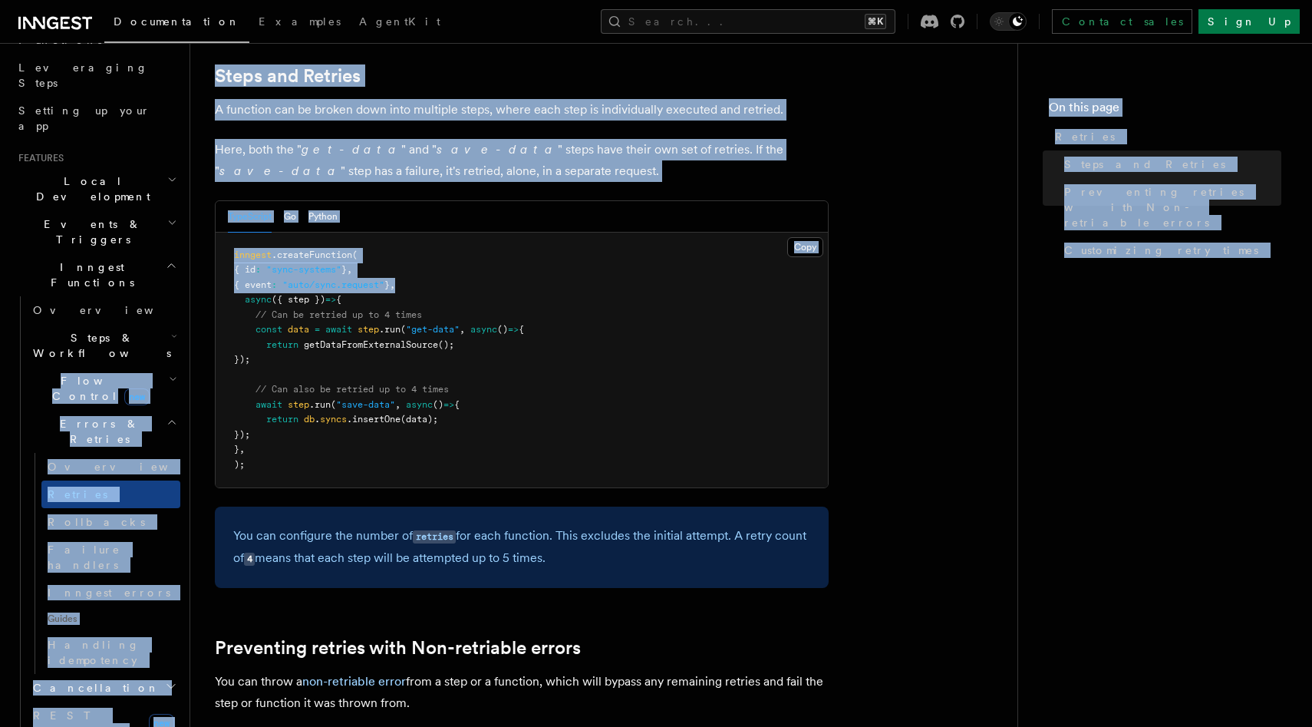
drag, startPoint x: 475, startPoint y: 262, endPoint x: 160, endPoint y: 235, distance: 315.8
click at [190, 235] on div "Search... Documentation Examples AgentKit Home Quick start Next.js Node.js Pyth…" at bounding box center [751, 639] width 1122 height 2931
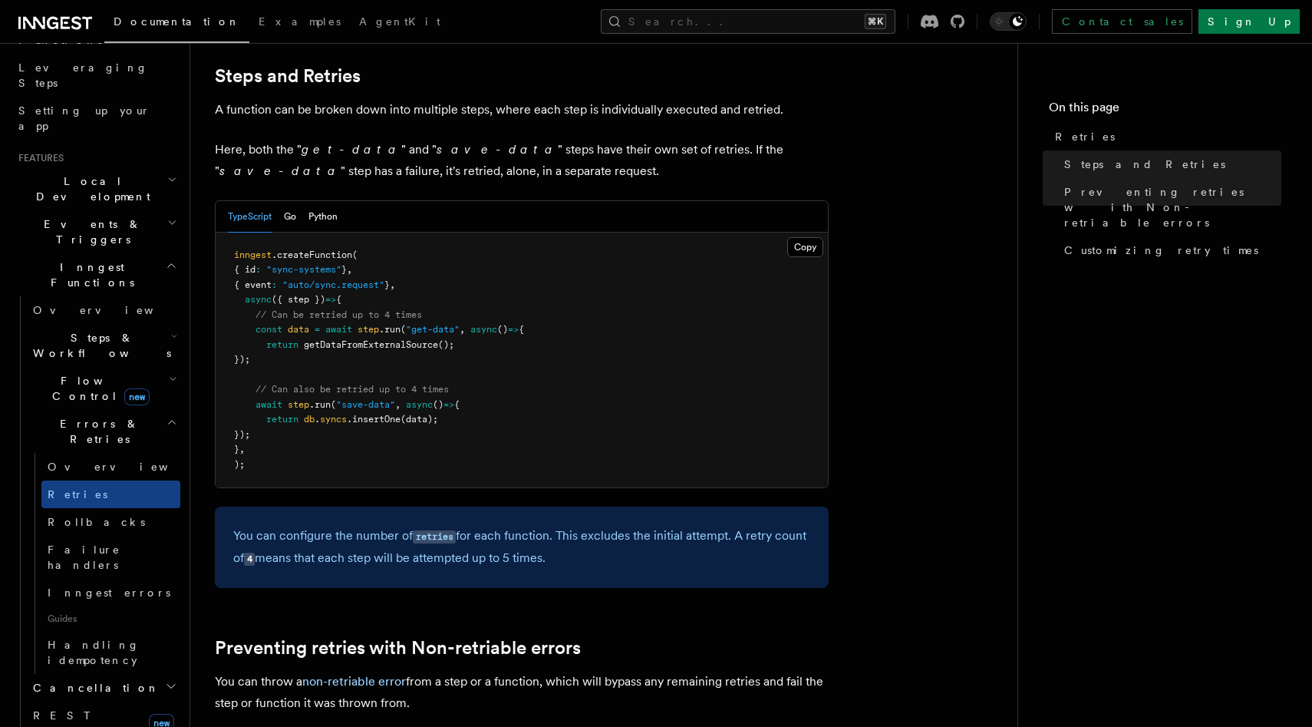
click at [311, 256] on pre "inngest .createFunction ( { id : "sync-systems" } , { event : "auto/sync.reques…" at bounding box center [522, 359] width 612 height 255
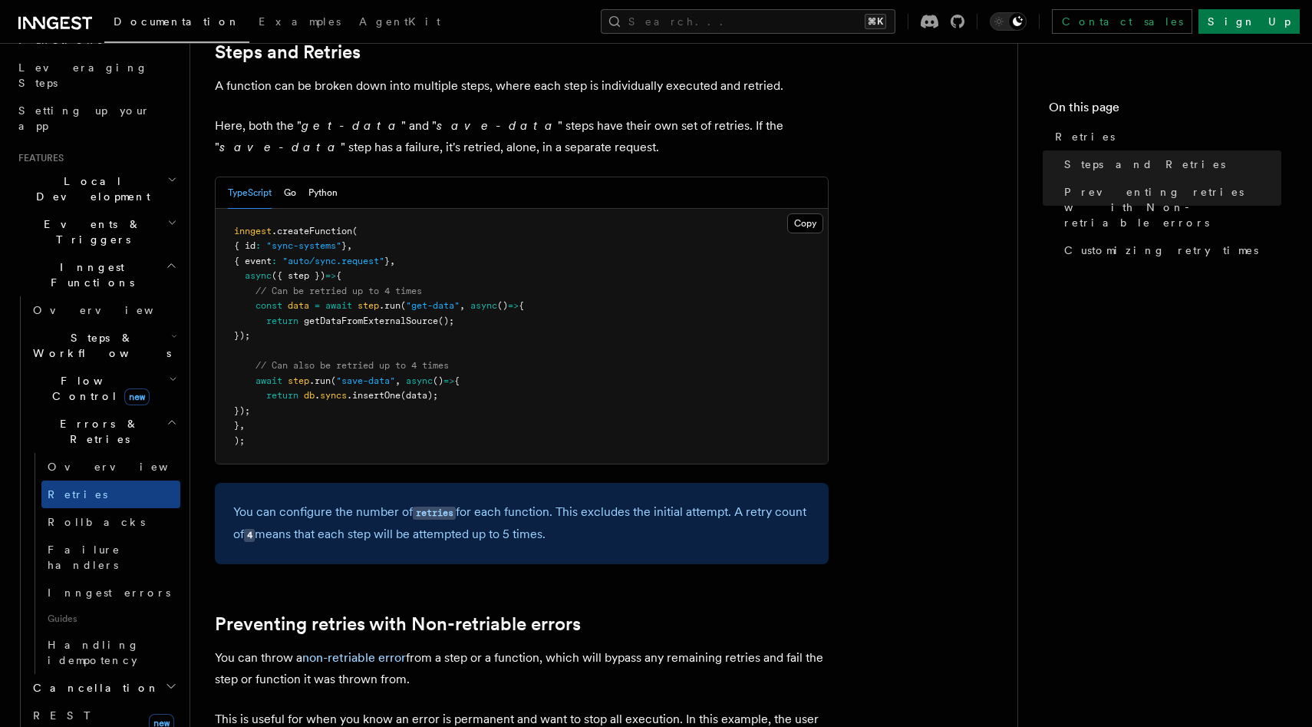
scroll to position [888, 0]
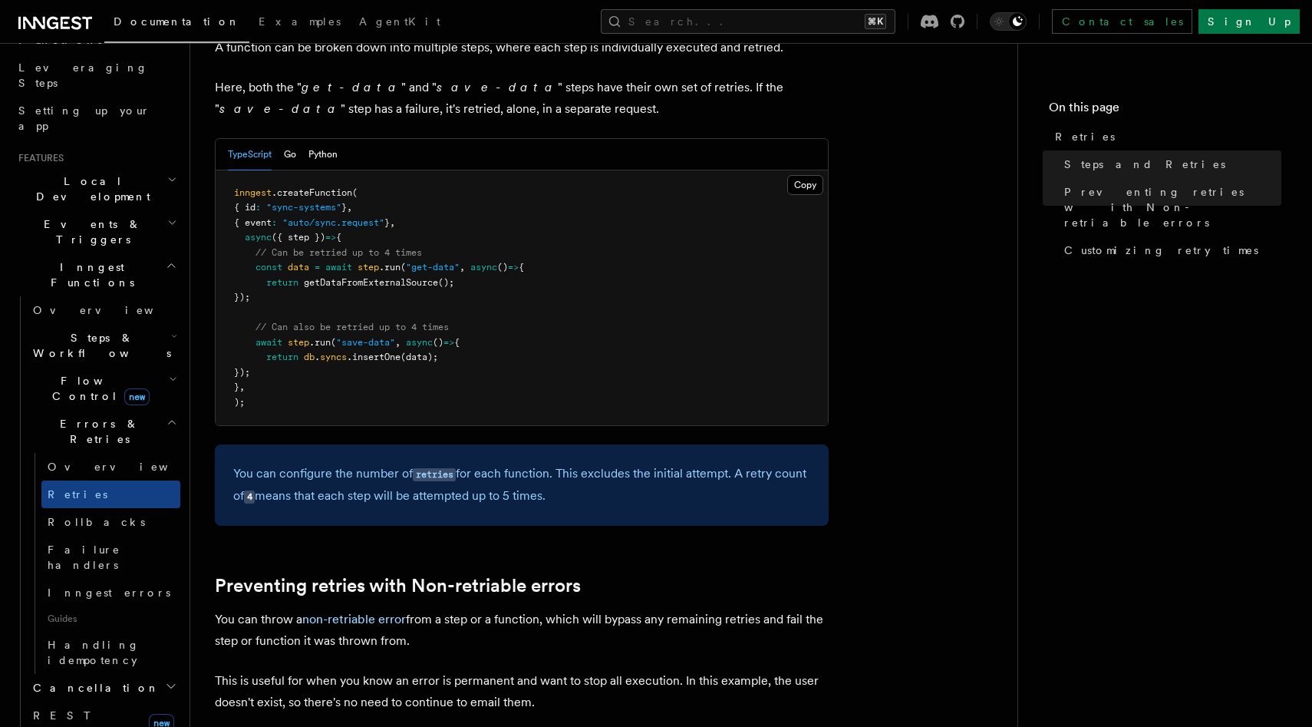
click at [331, 351] on span "syncs" at bounding box center [333, 356] width 27 height 11
click at [302, 351] on pre "inngest .createFunction ( { id : "sync-systems" } , { event : "auto/sync.reques…" at bounding box center [522, 297] width 612 height 255
click at [341, 337] on span ""save-data"" at bounding box center [365, 342] width 59 height 11
click at [413, 275] on pre "inngest .createFunction ( { id : "sync-systems" } , { event : "auto/sync.reques…" at bounding box center [522, 297] width 612 height 255
click at [387, 216] on pre "inngest .createFunction ( { id : "sync-systems" } , { event : "auto/sync.reques…" at bounding box center [522, 297] width 612 height 255
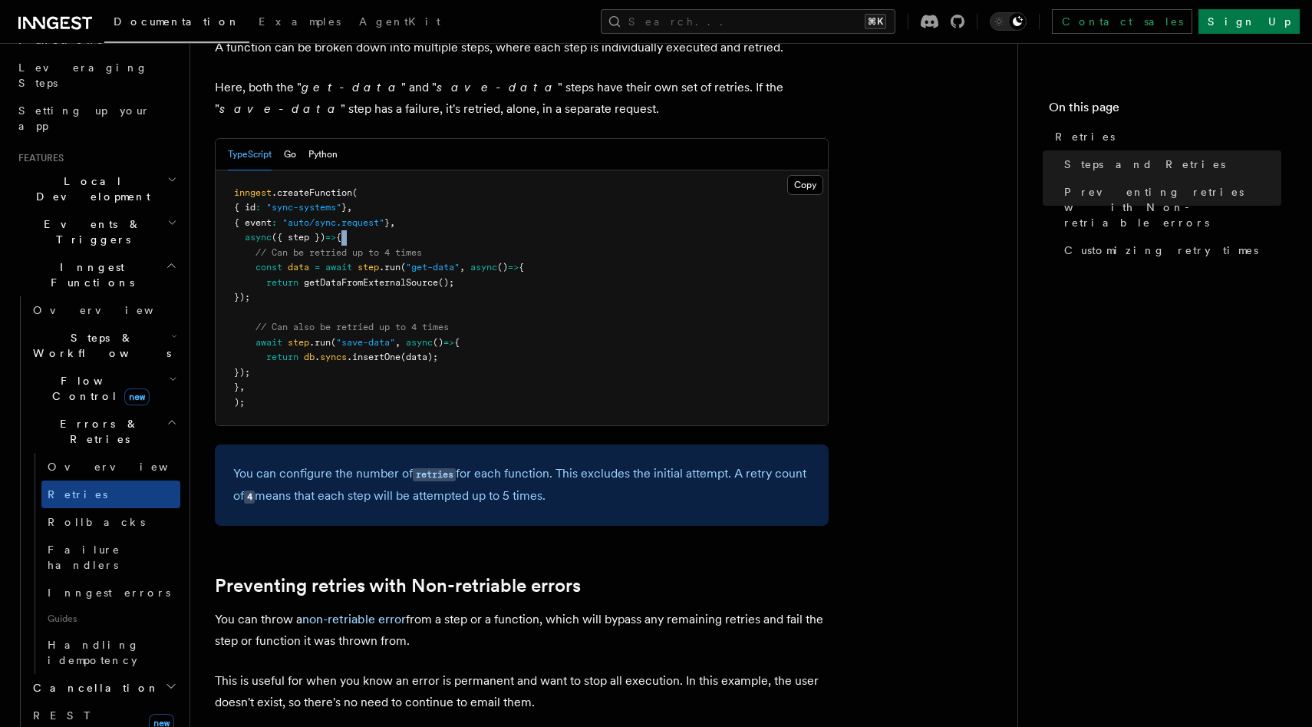
click at [387, 216] on pre "inngest .createFunction ( { id : "sync-systems" } , { event : "auto/sync.reques…" at bounding box center [522, 297] width 612 height 255
click at [384, 217] on span ""auto/sync.request"" at bounding box center [333, 222] width 102 height 11
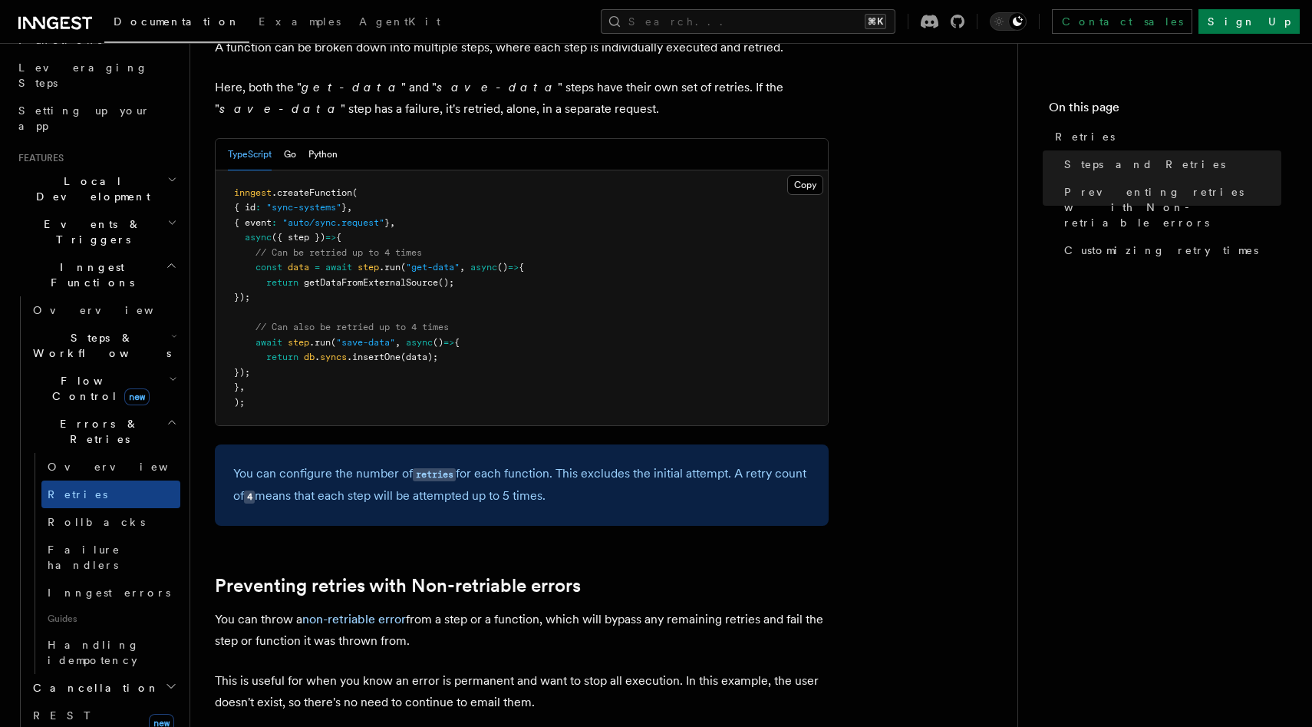
click at [387, 247] on span "// Can be retried up to 4 times" at bounding box center [338, 252] width 166 height 11
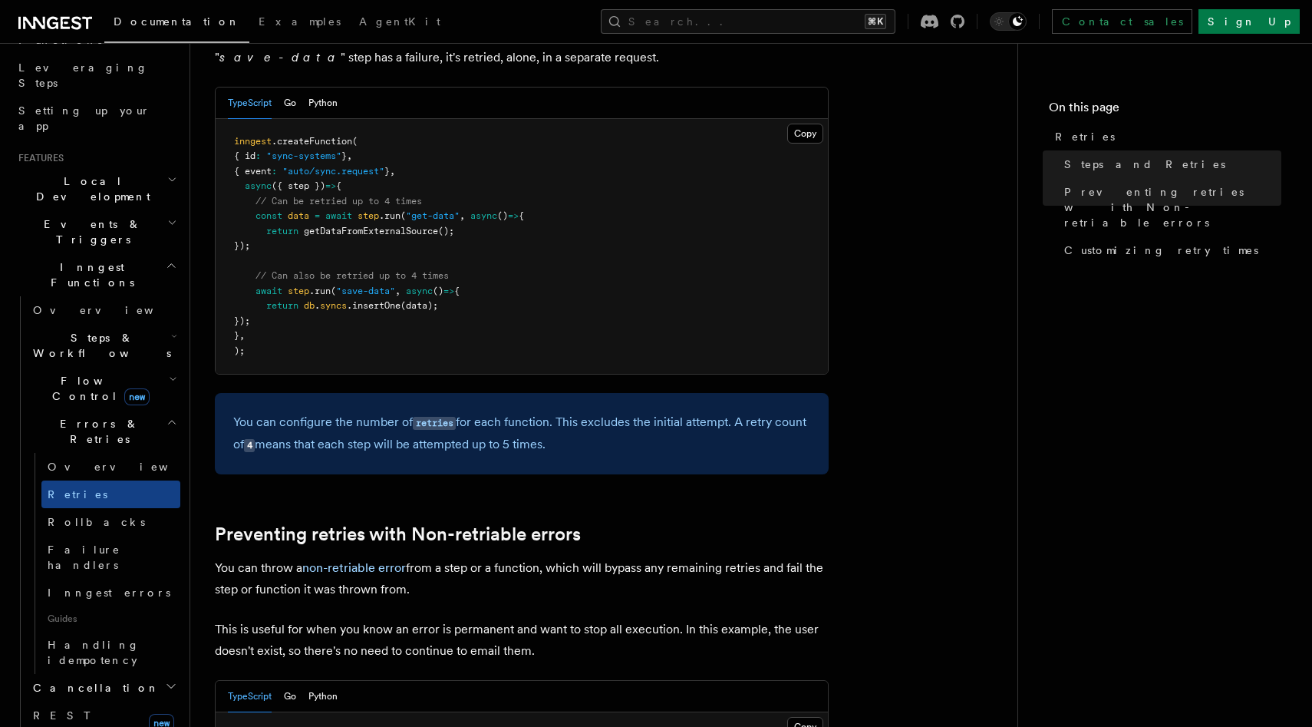
scroll to position [959, 0]
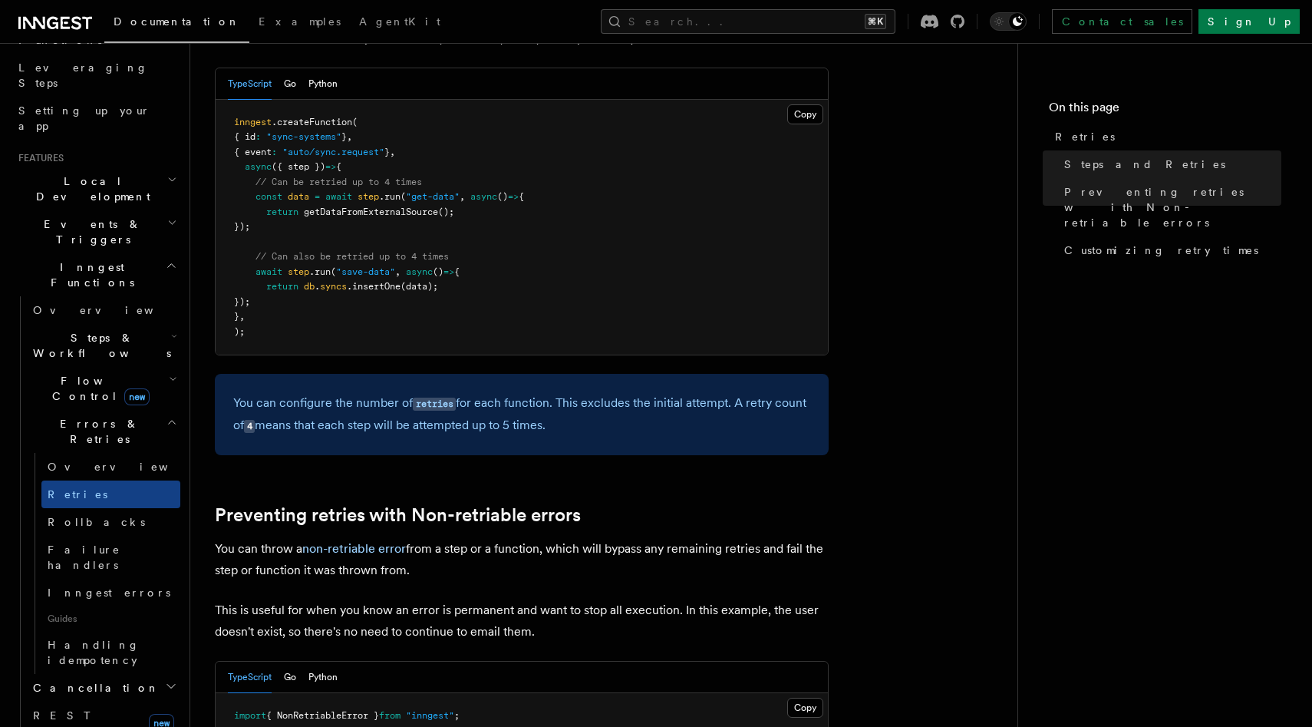
click at [373, 114] on pre "inngest .createFunction ( { id : "sync-systems" } , { event : "auto/sync.reques…" at bounding box center [522, 227] width 612 height 255
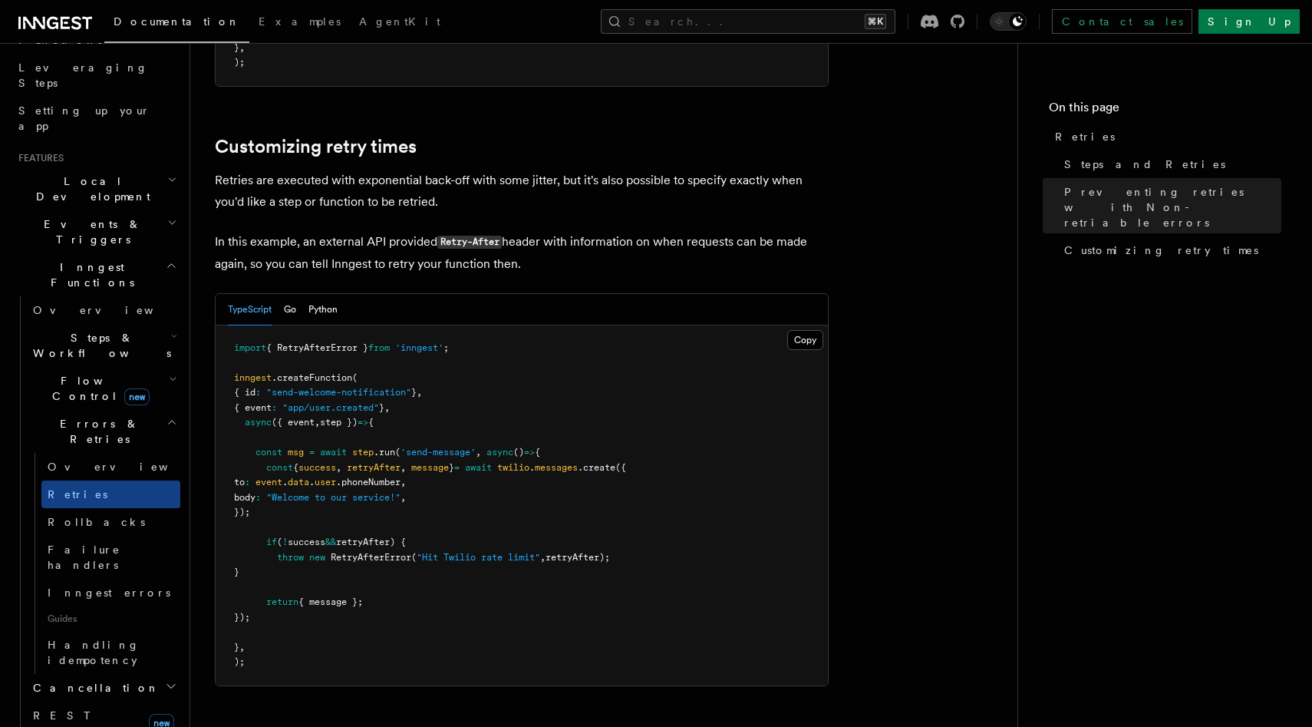
scroll to position [1951, 0]
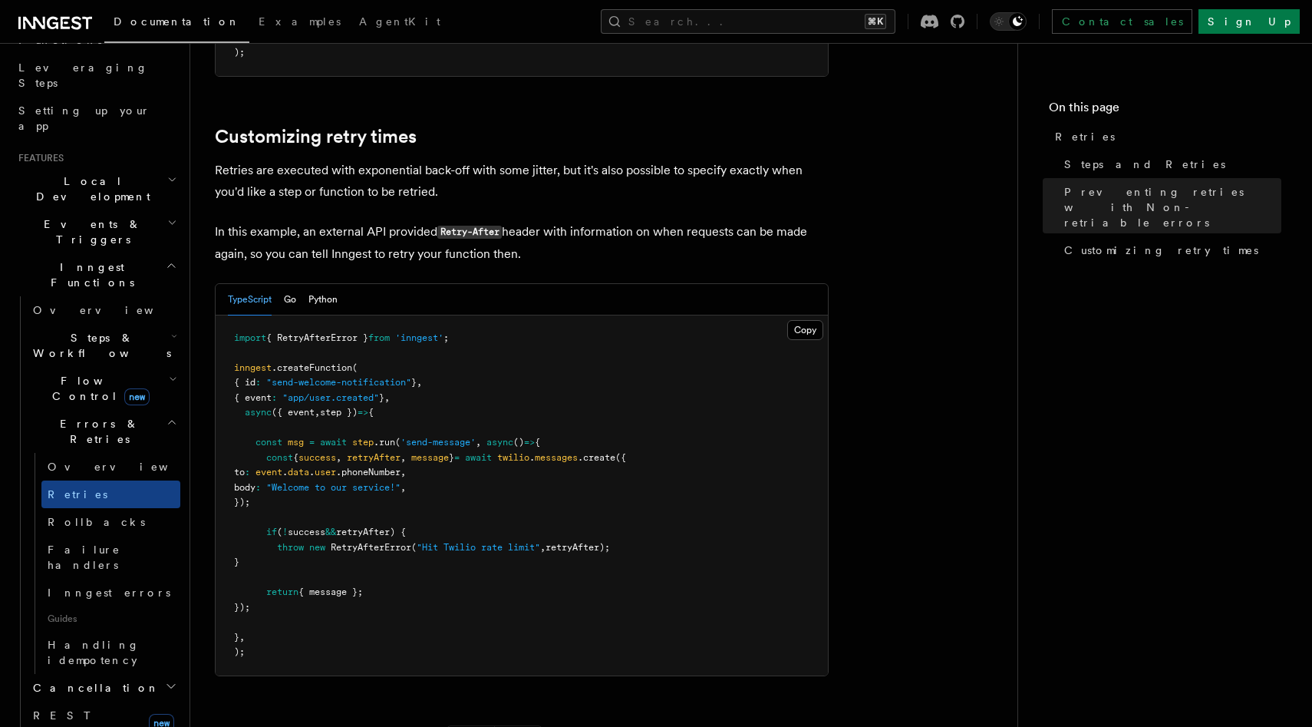
click at [338, 160] on p "Retries are executed with exponential back-off with some jitter, but it's also …" at bounding box center [522, 181] width 614 height 43
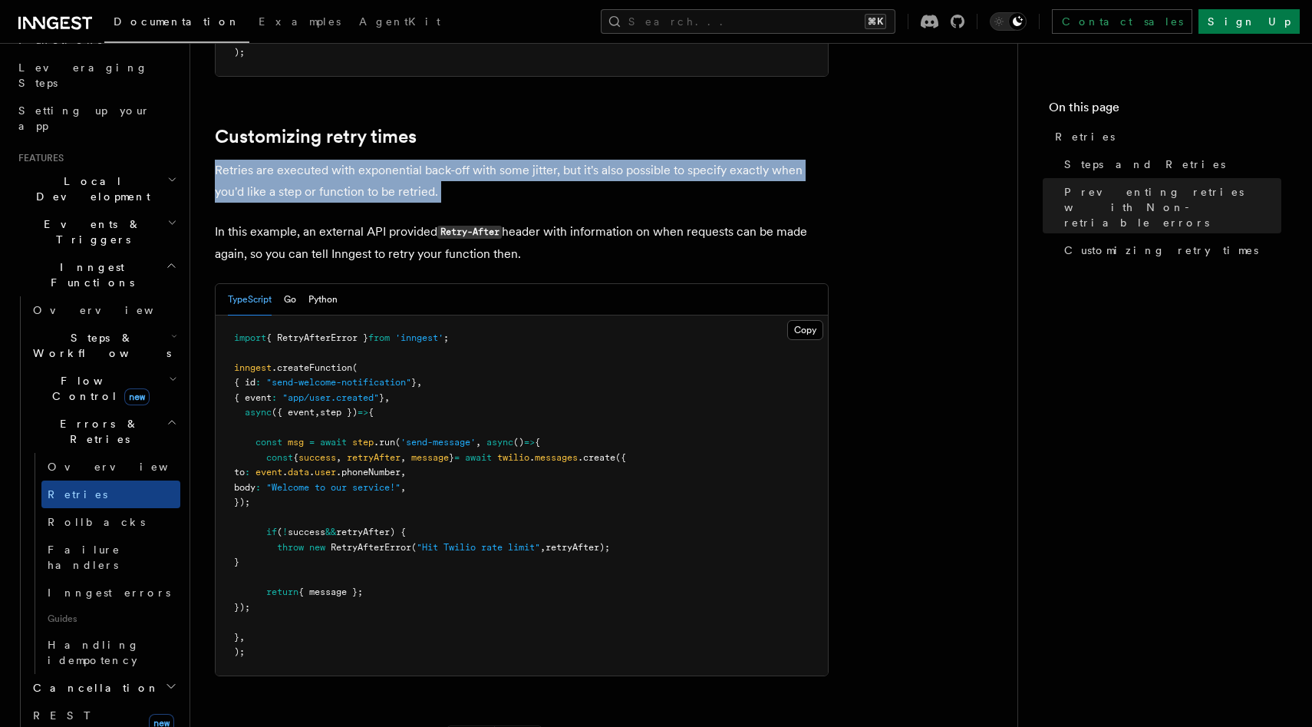
click at [338, 160] on p "Retries are executed with exponential back-off with some jitter, but it's also …" at bounding box center [522, 181] width 614 height 43
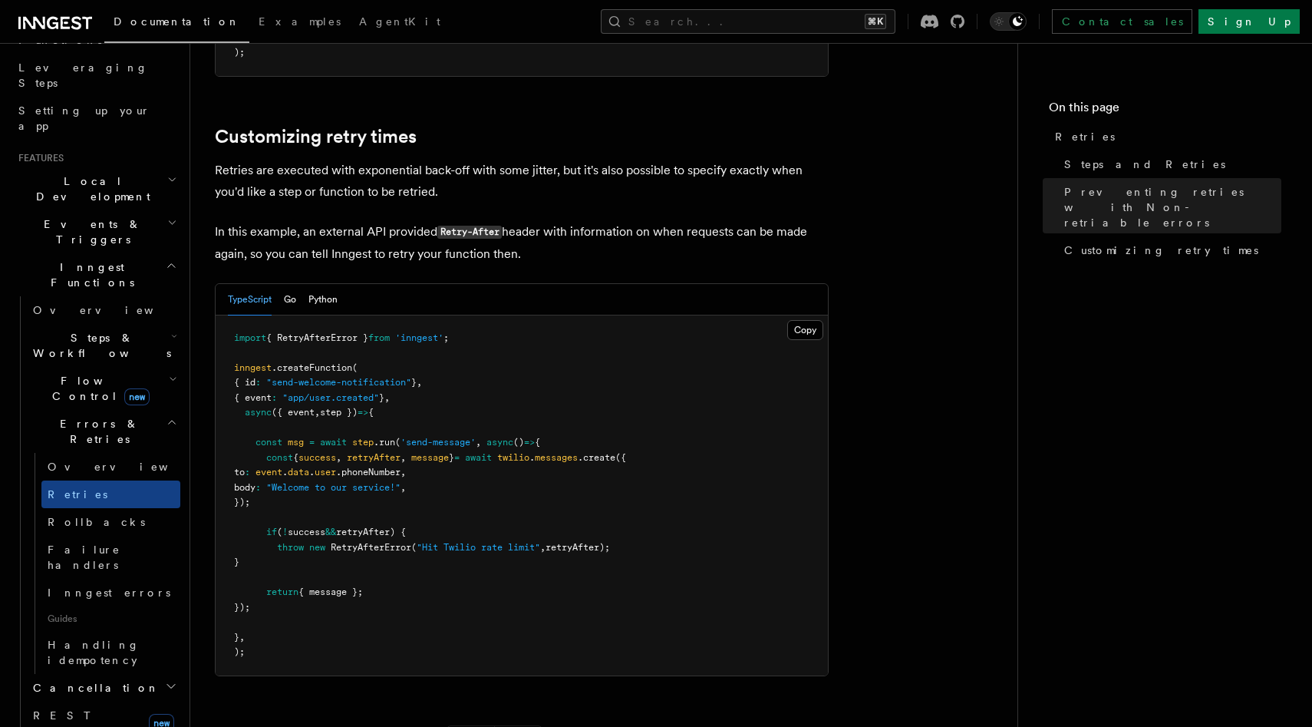
click at [370, 169] on p "Retries are executed with exponential back-off with some jitter, but it's also …" at bounding box center [522, 181] width 614 height 43
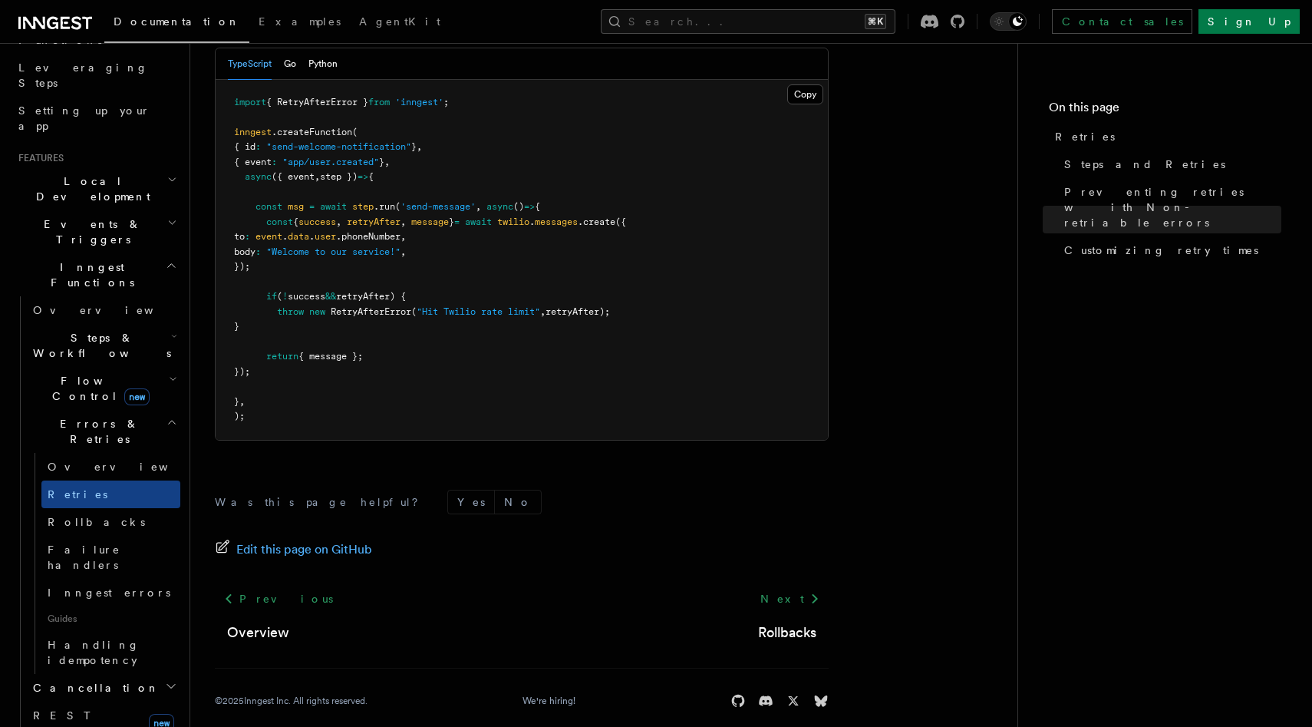
scroll to position [1959, 0]
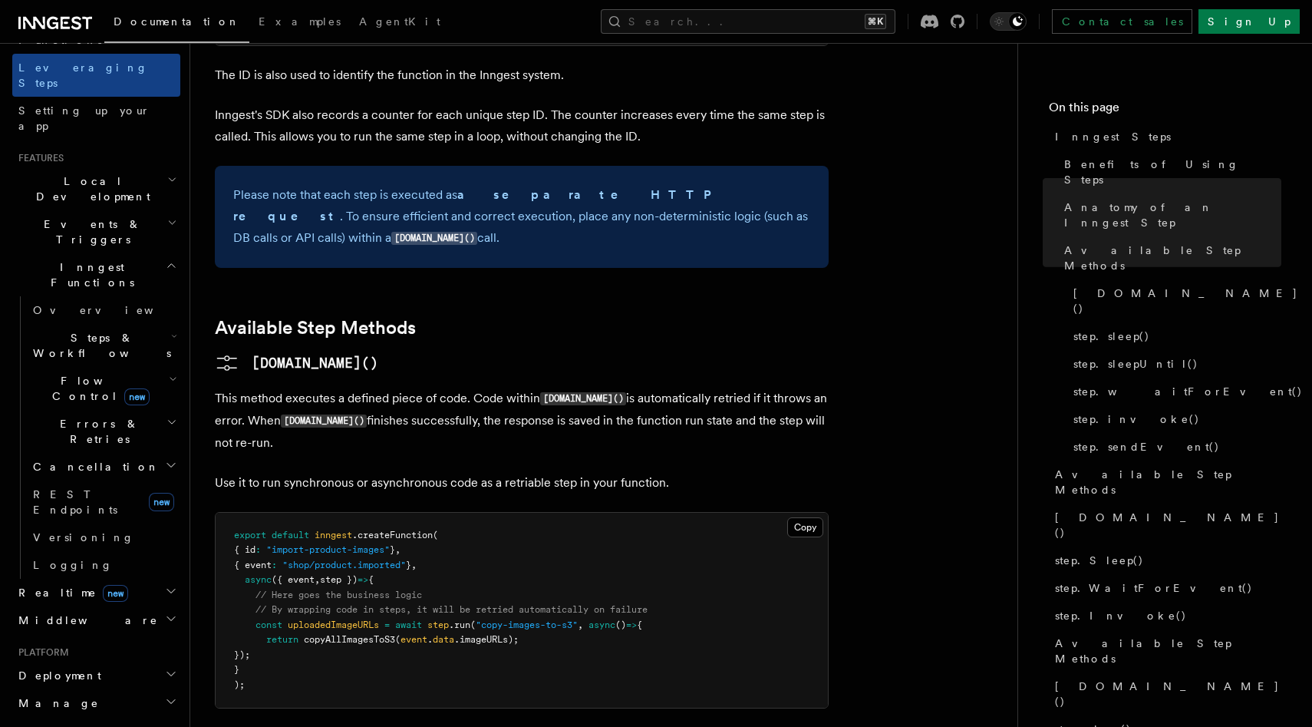
scroll to position [1037, 0]
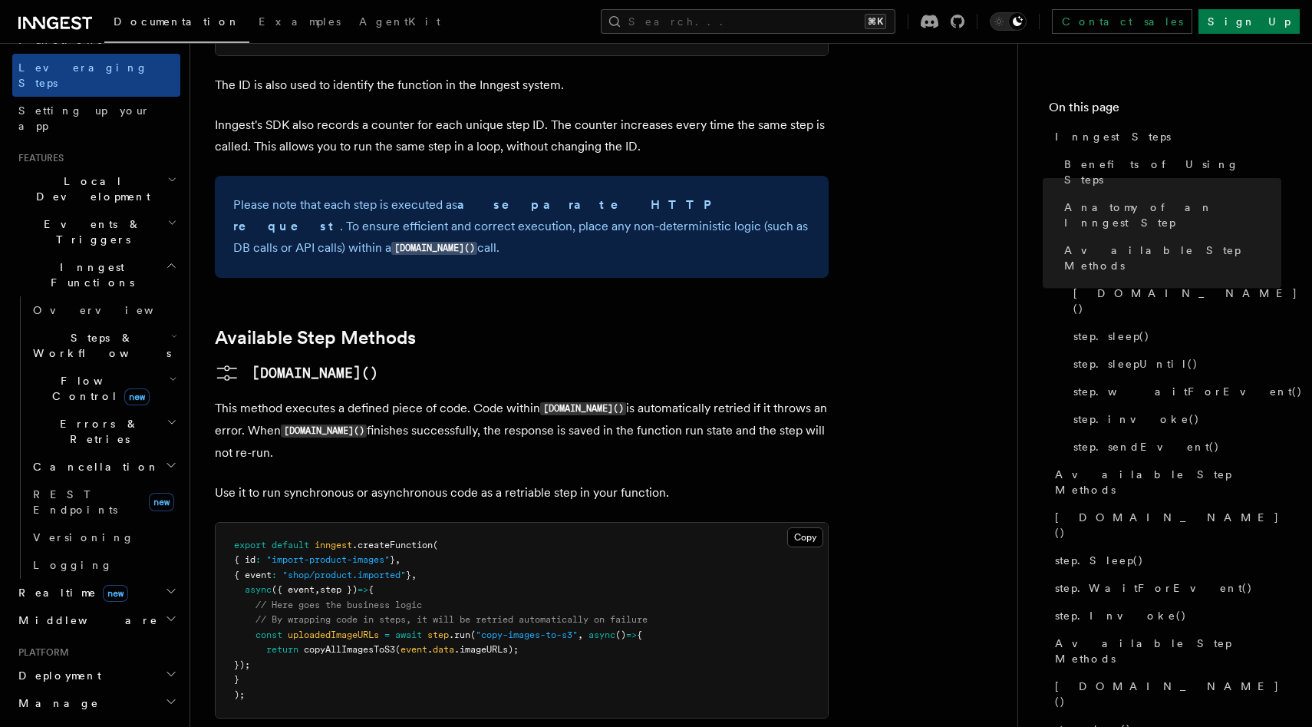
click at [486, 397] on p "This method executes a defined piece of code. Code within [DOMAIN_NAME]() is au…" at bounding box center [522, 430] width 614 height 66
click at [119, 410] on h2 "Errors & Retries" at bounding box center [103, 431] width 153 height 43
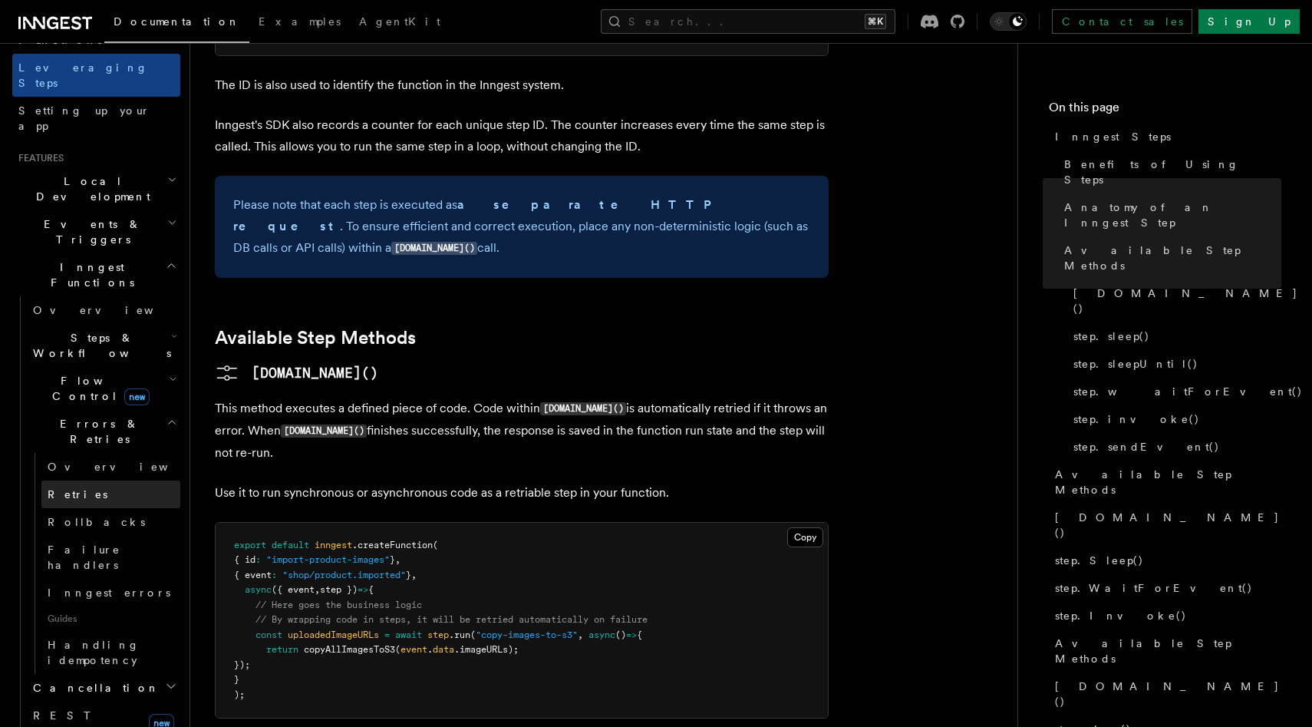
click at [94, 480] on link "Retries" at bounding box center [110, 494] width 139 height 28
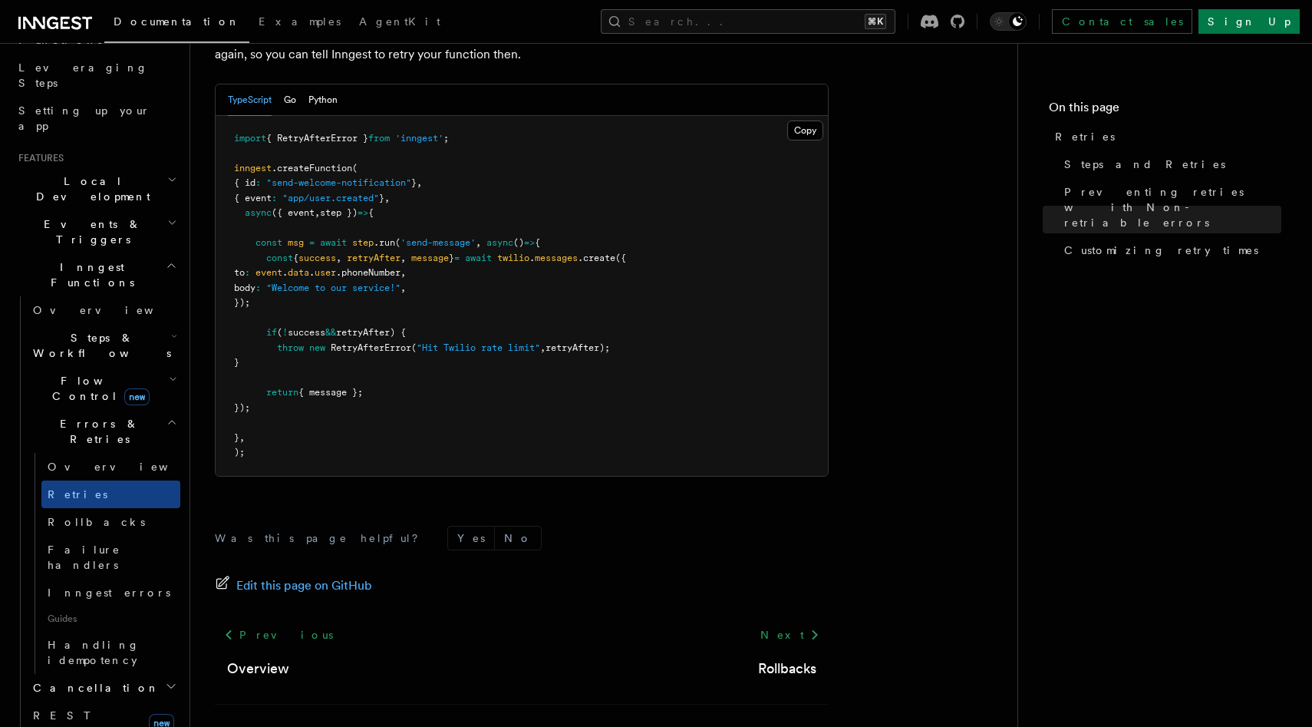
scroll to position [2186, 0]
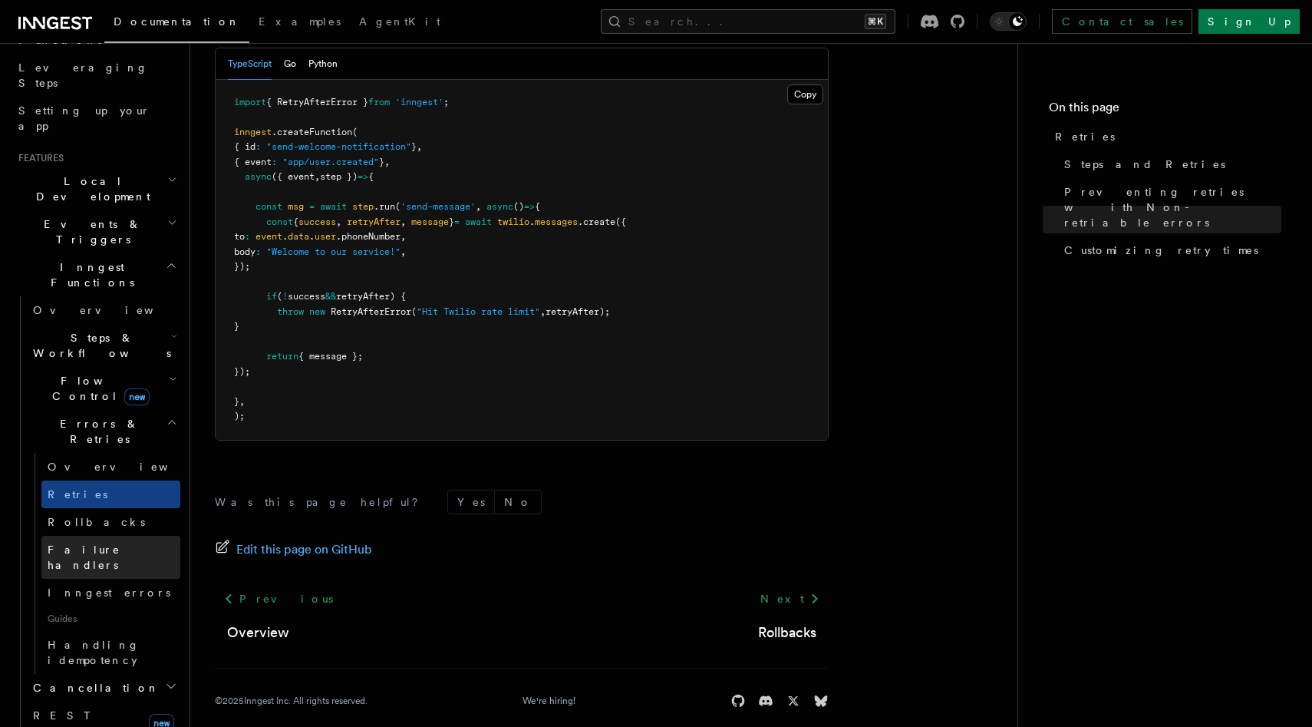
click at [120, 543] on span "Failure handlers" at bounding box center [84, 557] width 73 height 28
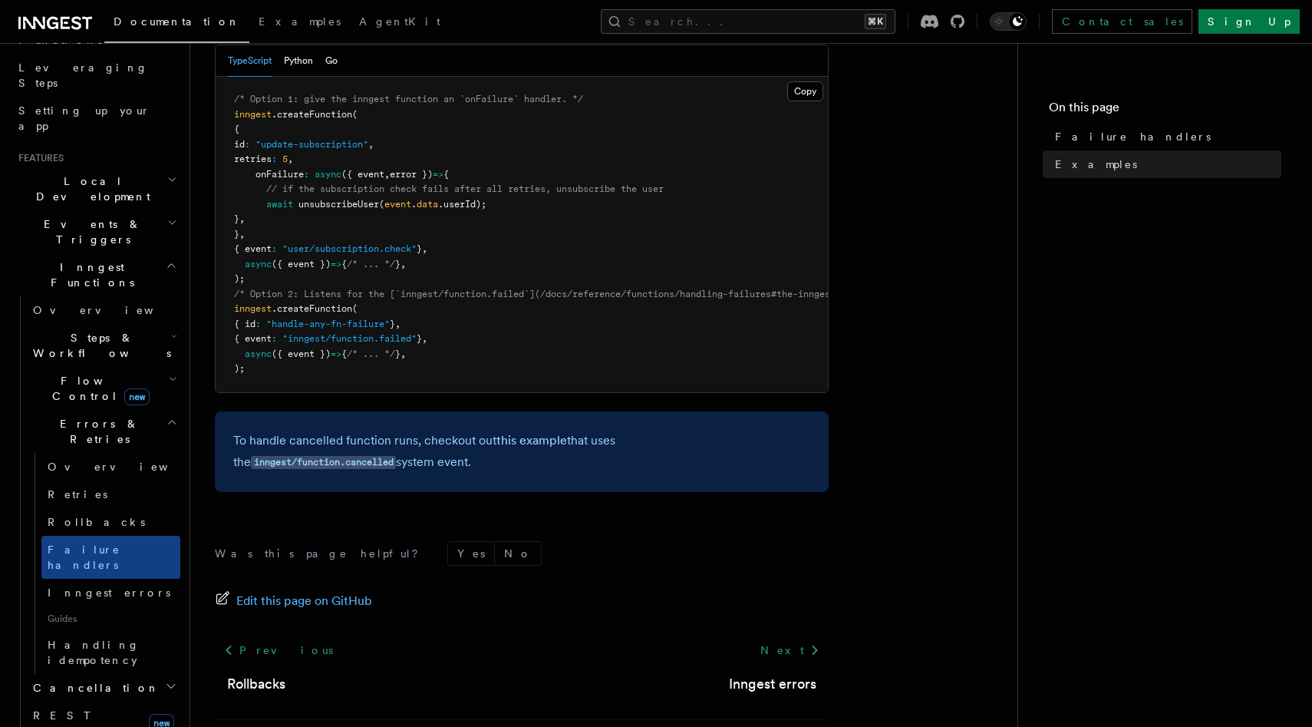
scroll to position [396, 0]
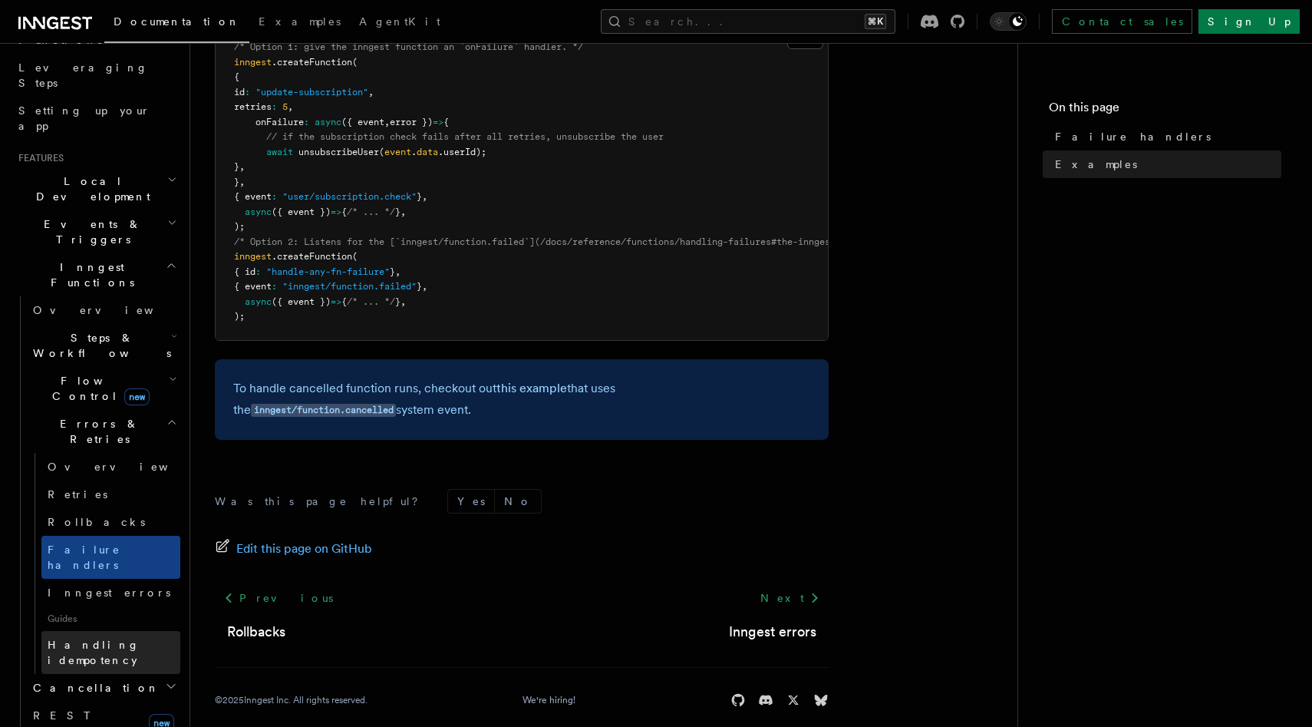
click at [101, 638] on span "Handling idempotency" at bounding box center [94, 652] width 92 height 28
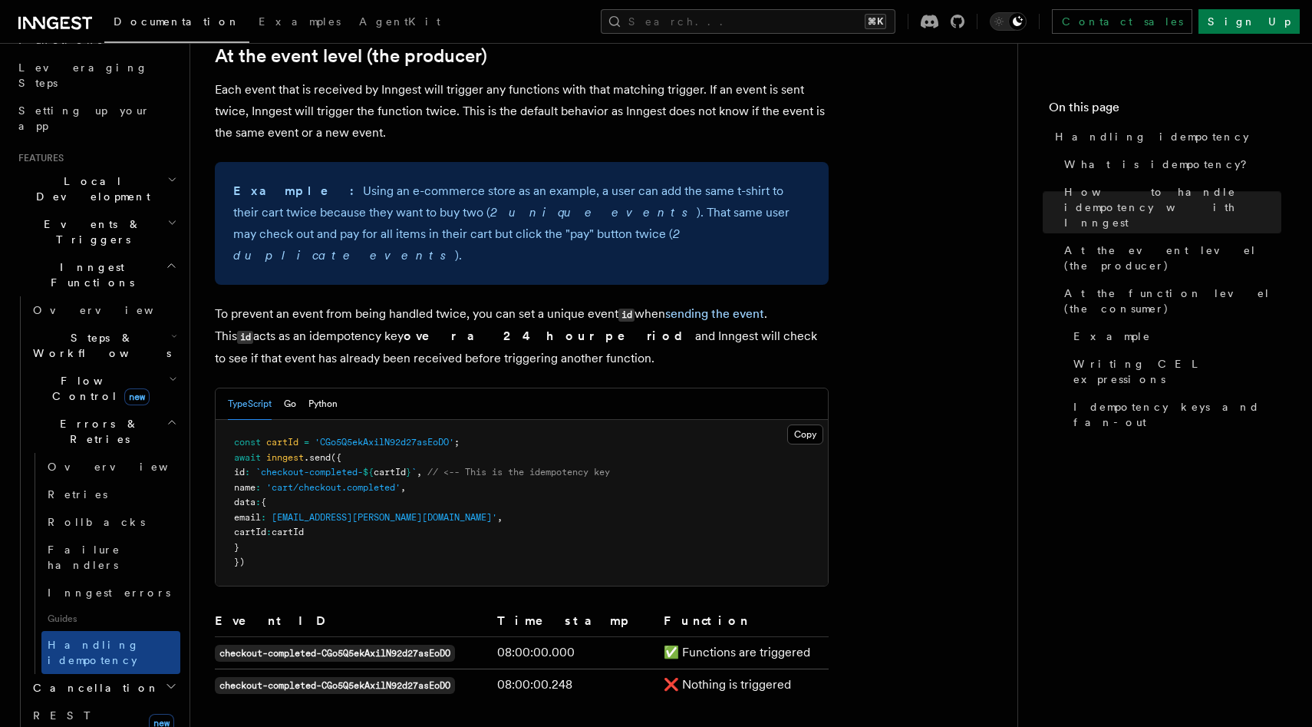
scroll to position [572, 0]
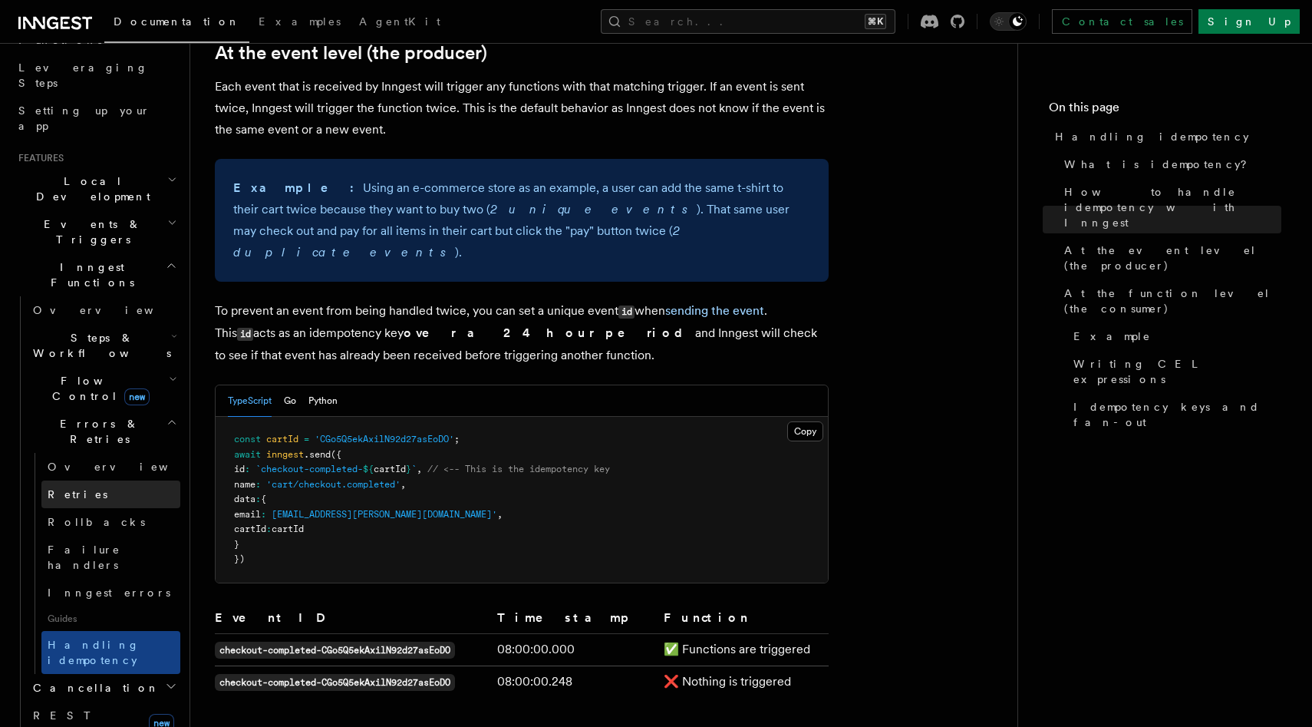
click at [101, 480] on link "Retries" at bounding box center [110, 494] width 139 height 28
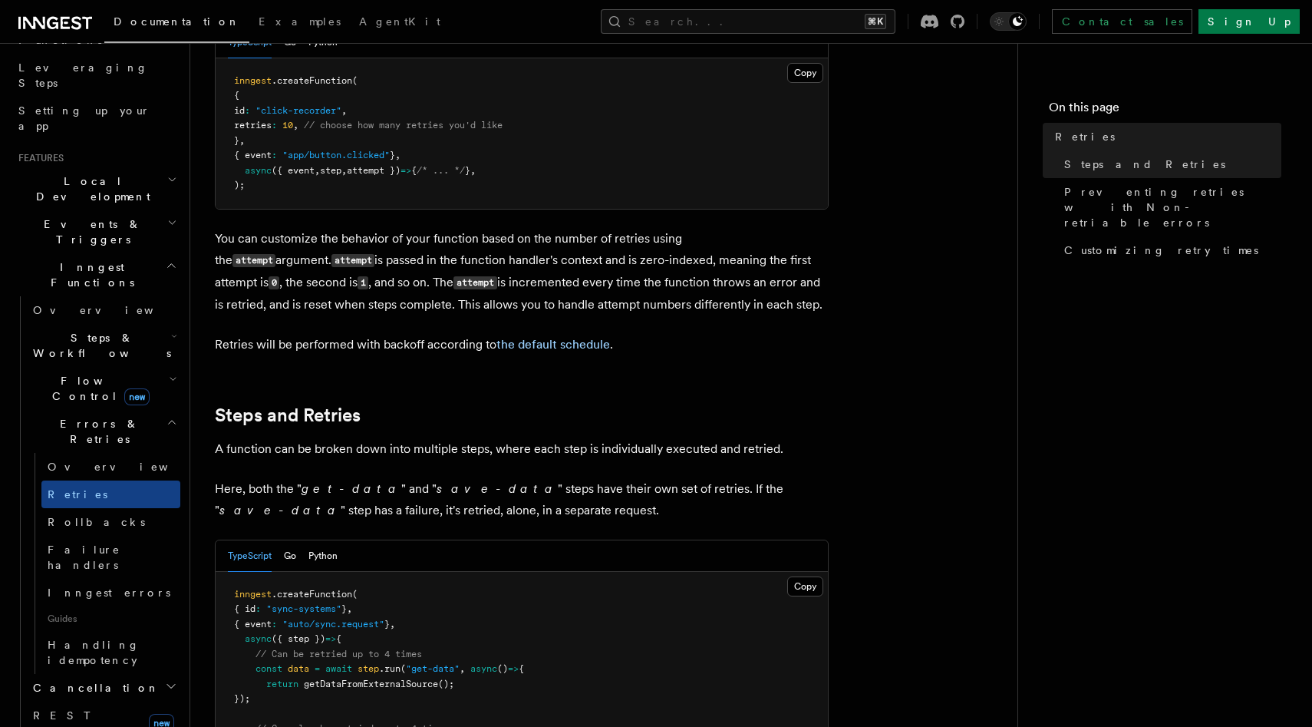
scroll to position [536, 0]
